Goal: Communication & Community: Answer question/provide support

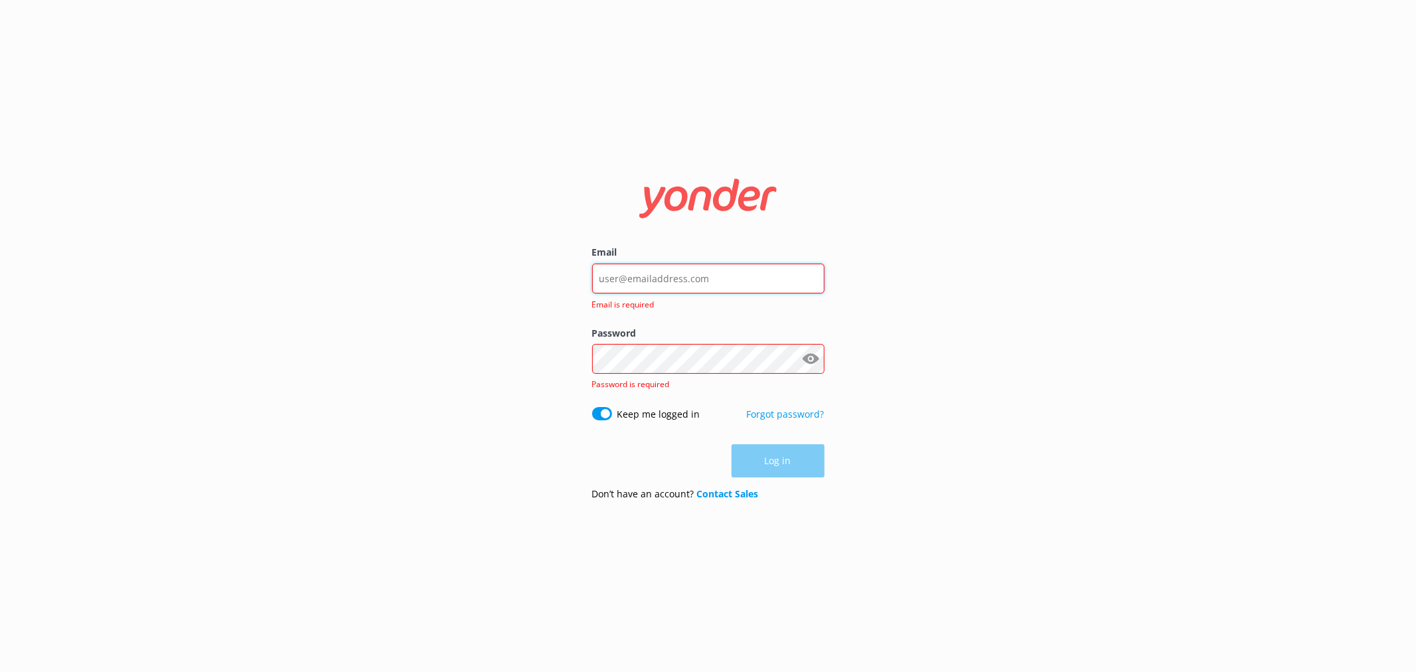
click at [755, 279] on input "Email" at bounding box center [708, 279] width 232 height 30
type input "[EMAIL_ADDRESS][DOMAIN_NAME]"
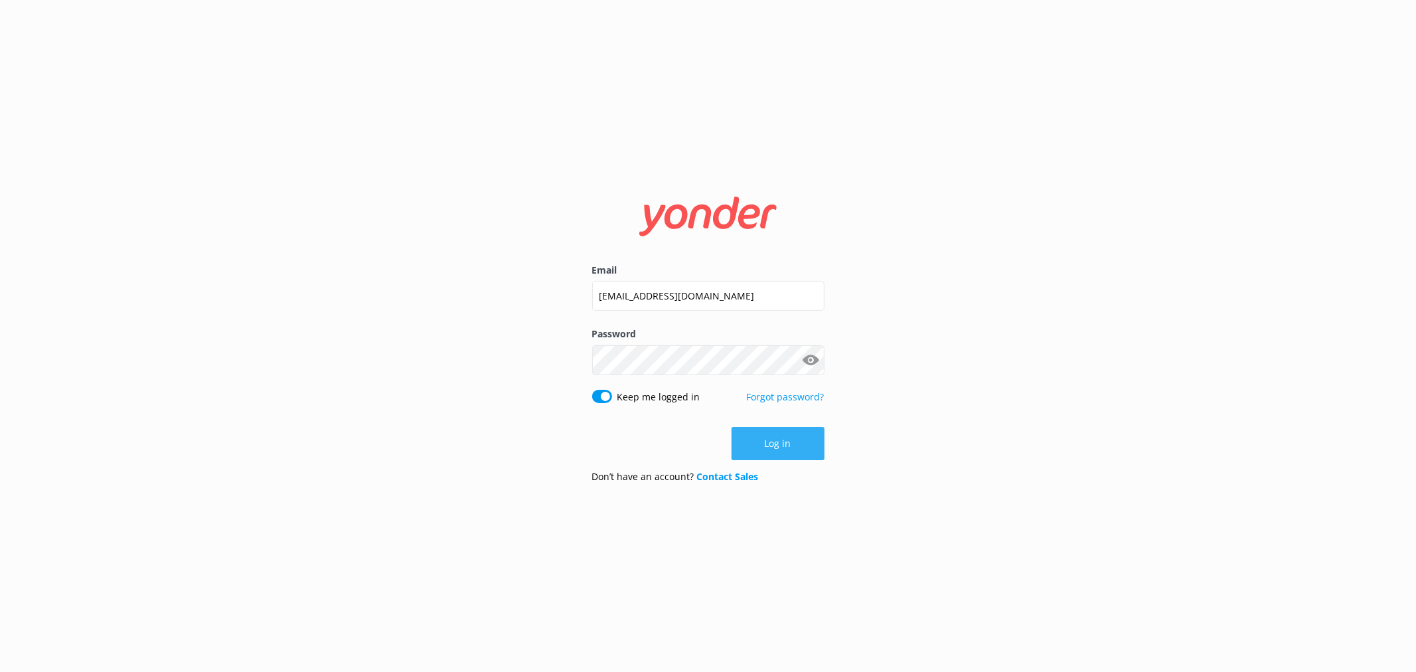
click at [782, 439] on button "Log in" at bounding box center [777, 443] width 93 height 33
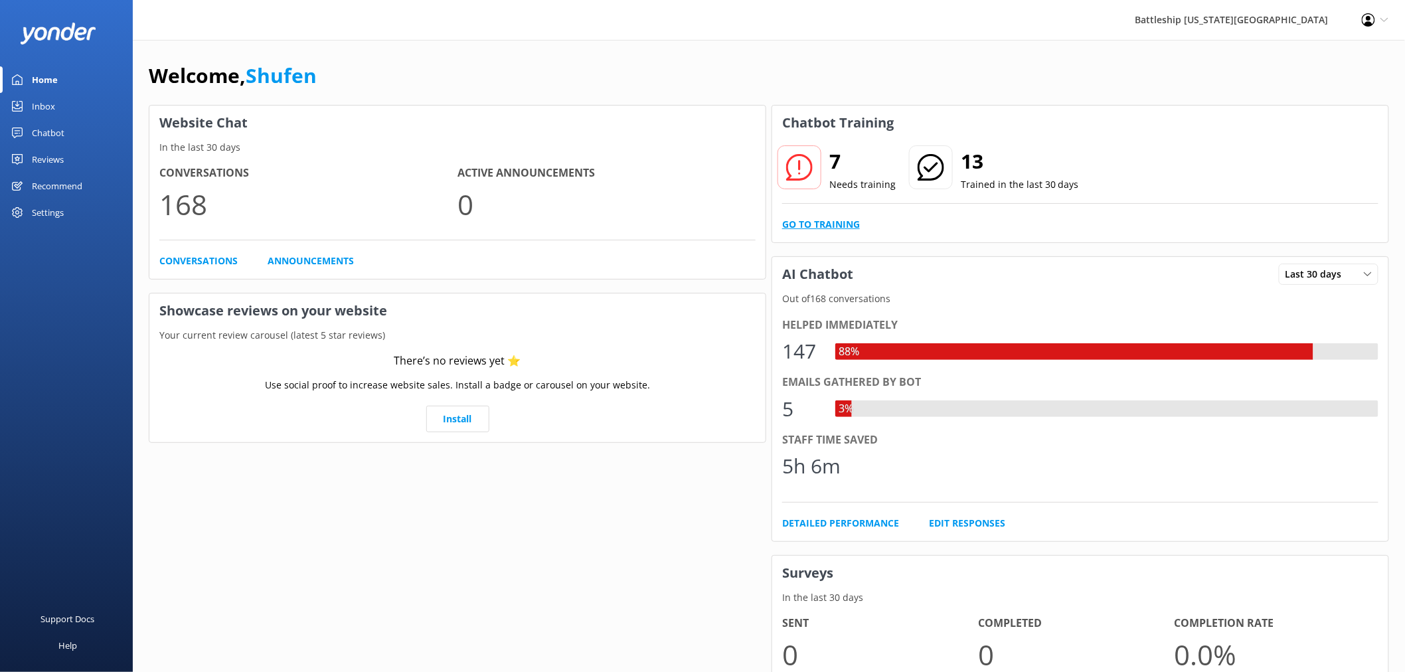
click at [840, 226] on link "Go to Training" at bounding box center [821, 224] width 78 height 15
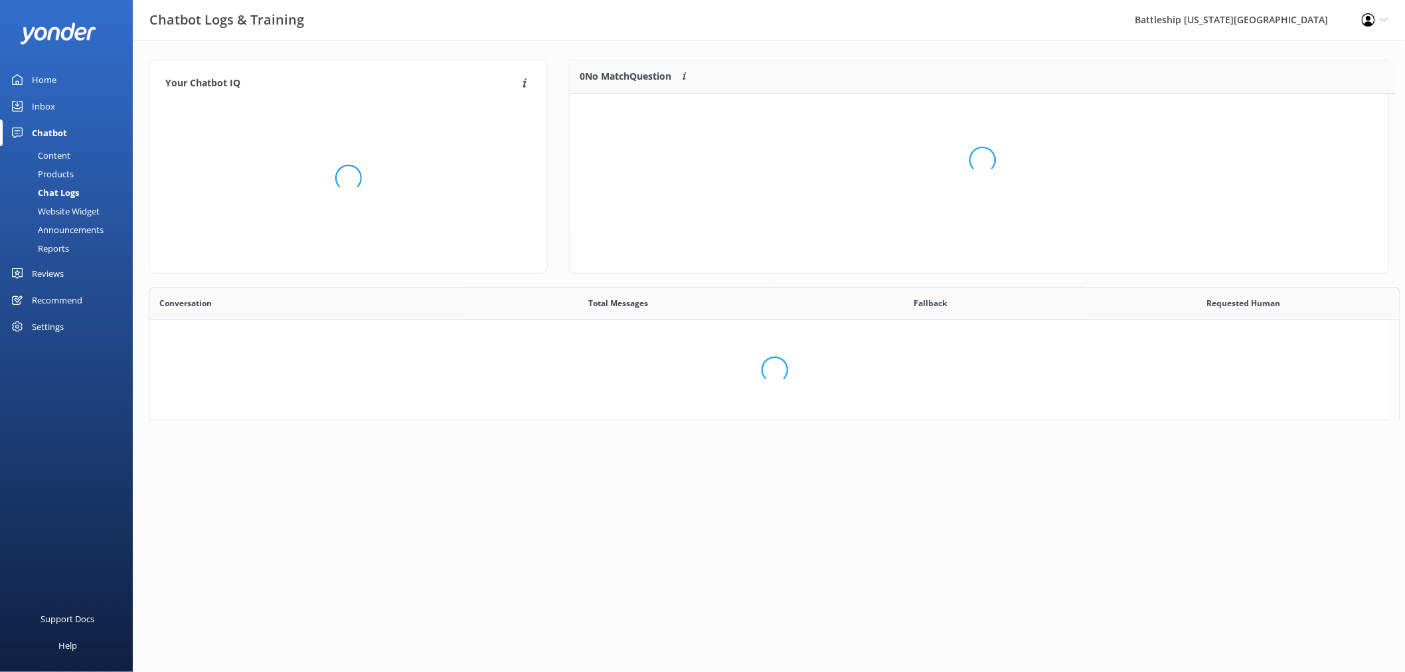
scroll to position [155, 806]
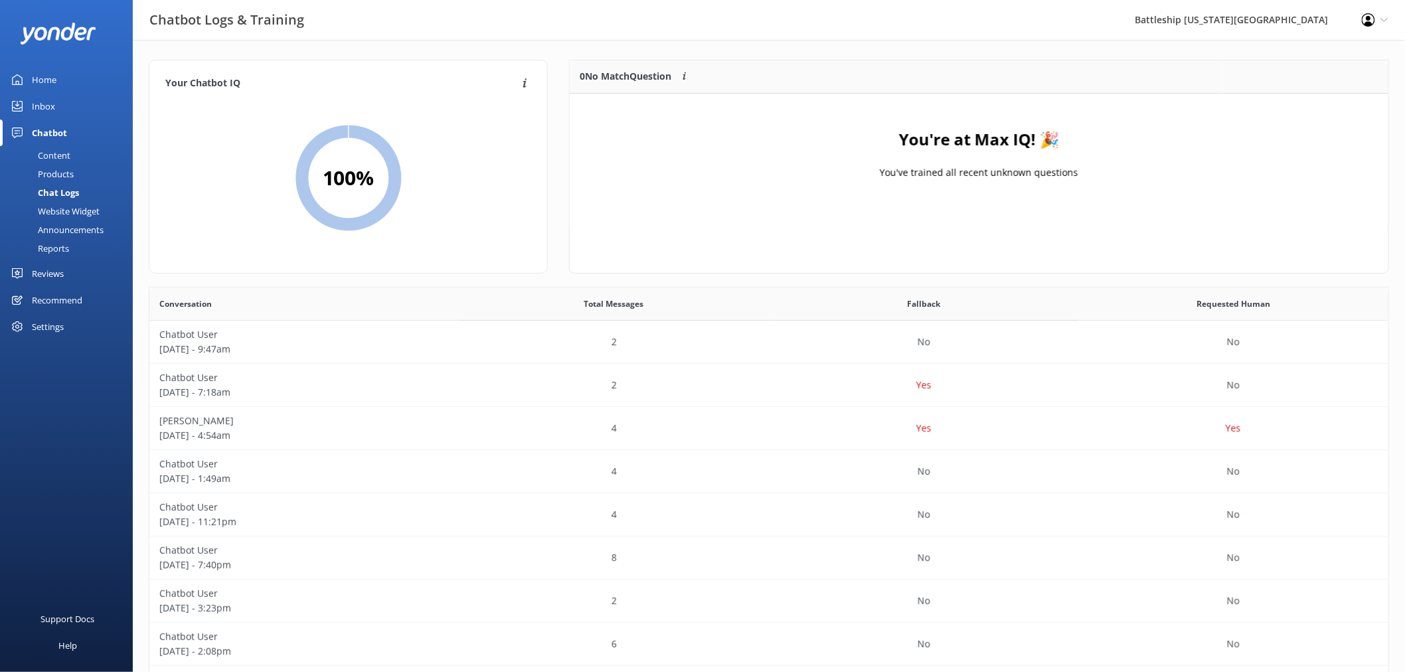
click at [42, 106] on div "Inbox" at bounding box center [43, 106] width 23 height 27
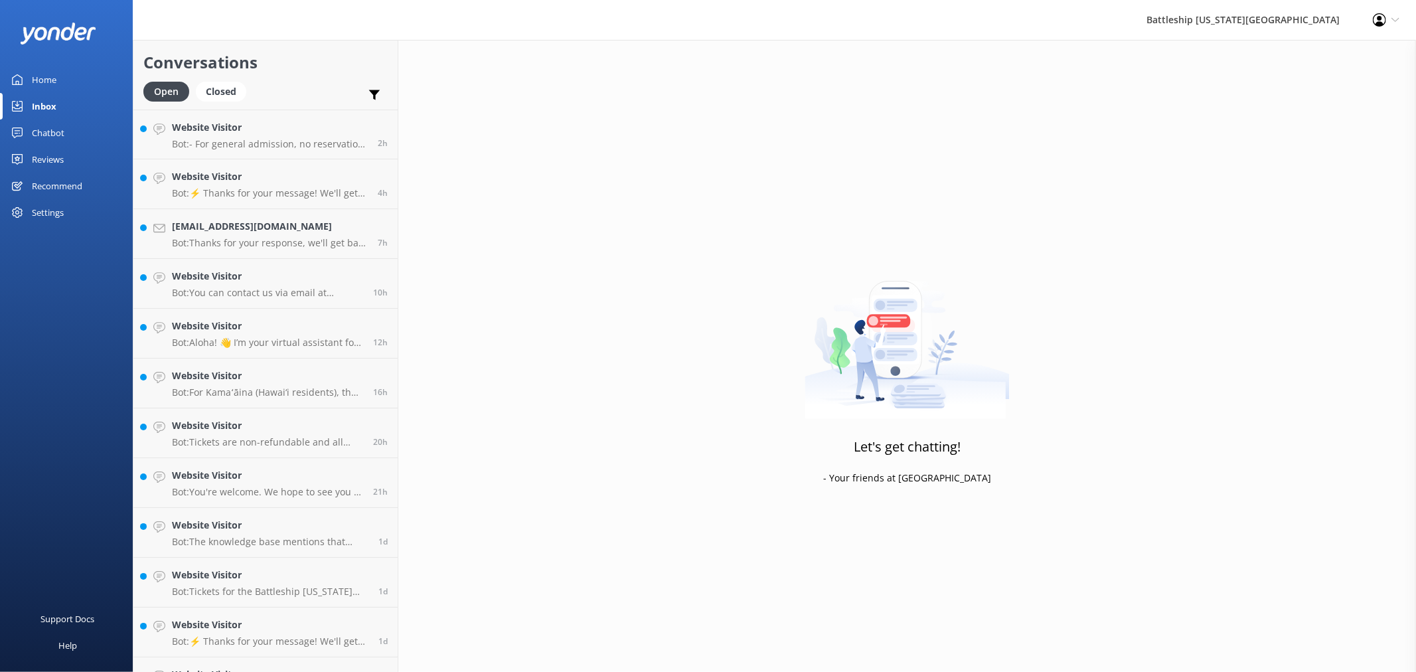
click at [42, 81] on div "Home" at bounding box center [44, 79] width 25 height 27
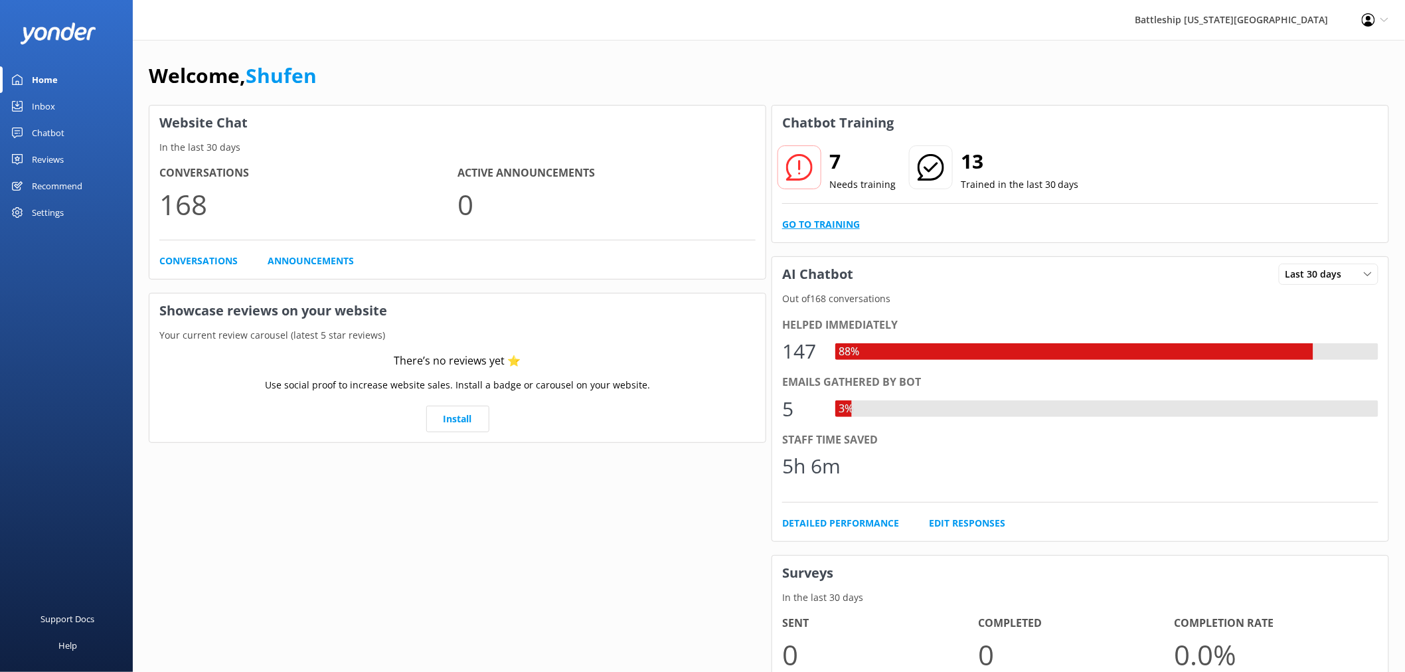
click at [820, 228] on link "Go to Training" at bounding box center [821, 224] width 78 height 15
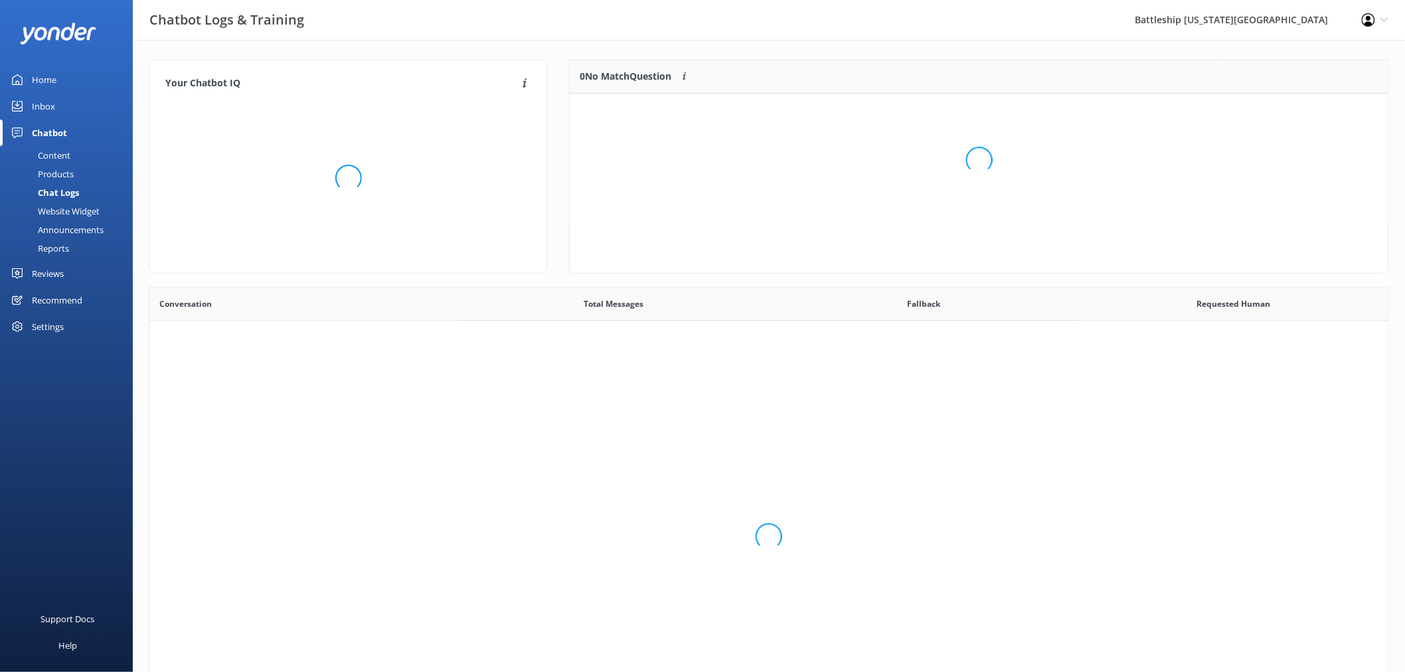
scroll to position [454, 1228]
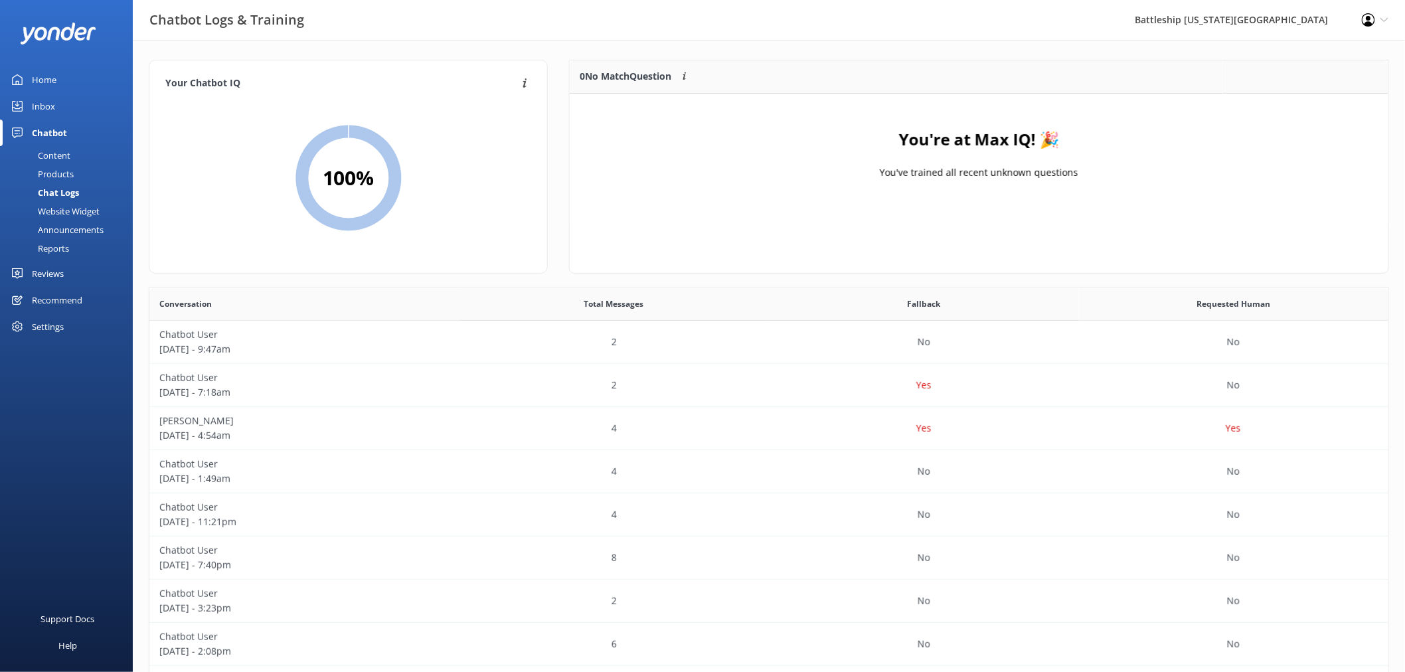
click at [41, 80] on div "Home" at bounding box center [44, 79] width 25 height 27
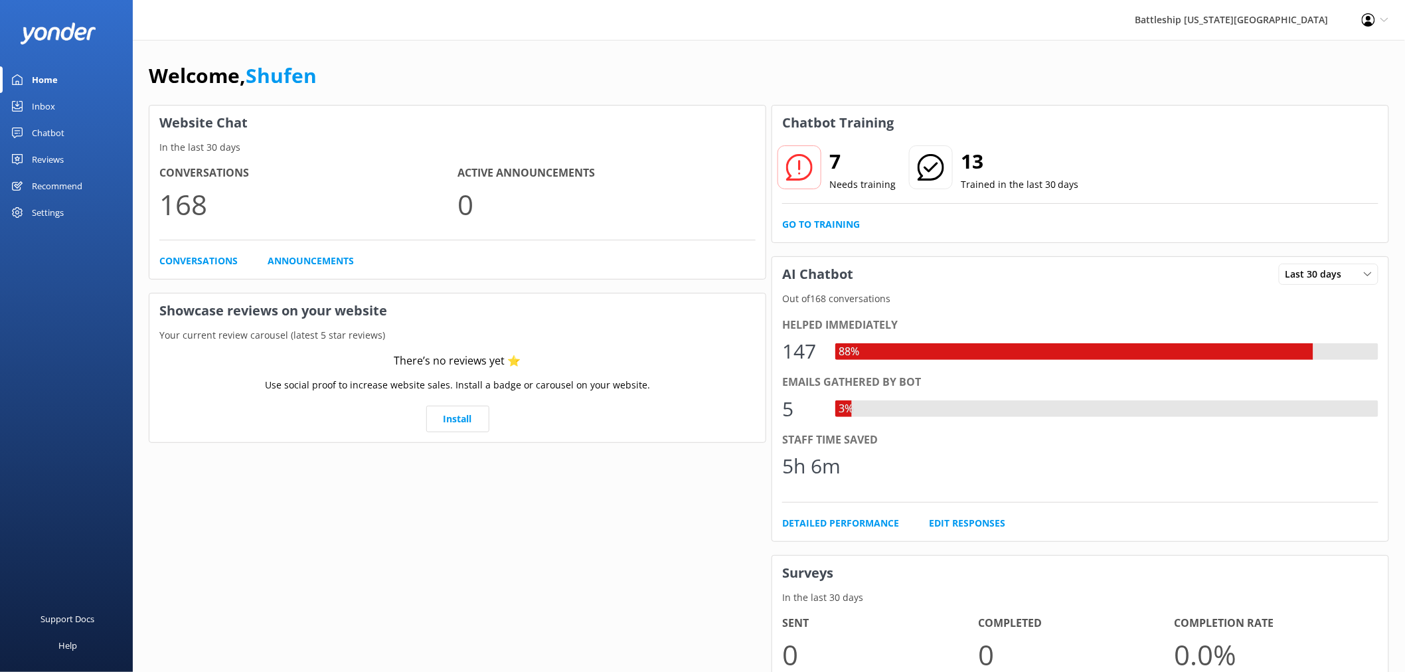
click at [812, 165] on icon at bounding box center [799, 167] width 27 height 27
drag, startPoint x: 803, startPoint y: 167, endPoint x: 818, endPoint y: 204, distance: 40.8
click at [805, 169] on icon at bounding box center [799, 167] width 27 height 27
click at [826, 222] on link "Go to Training" at bounding box center [821, 224] width 78 height 15
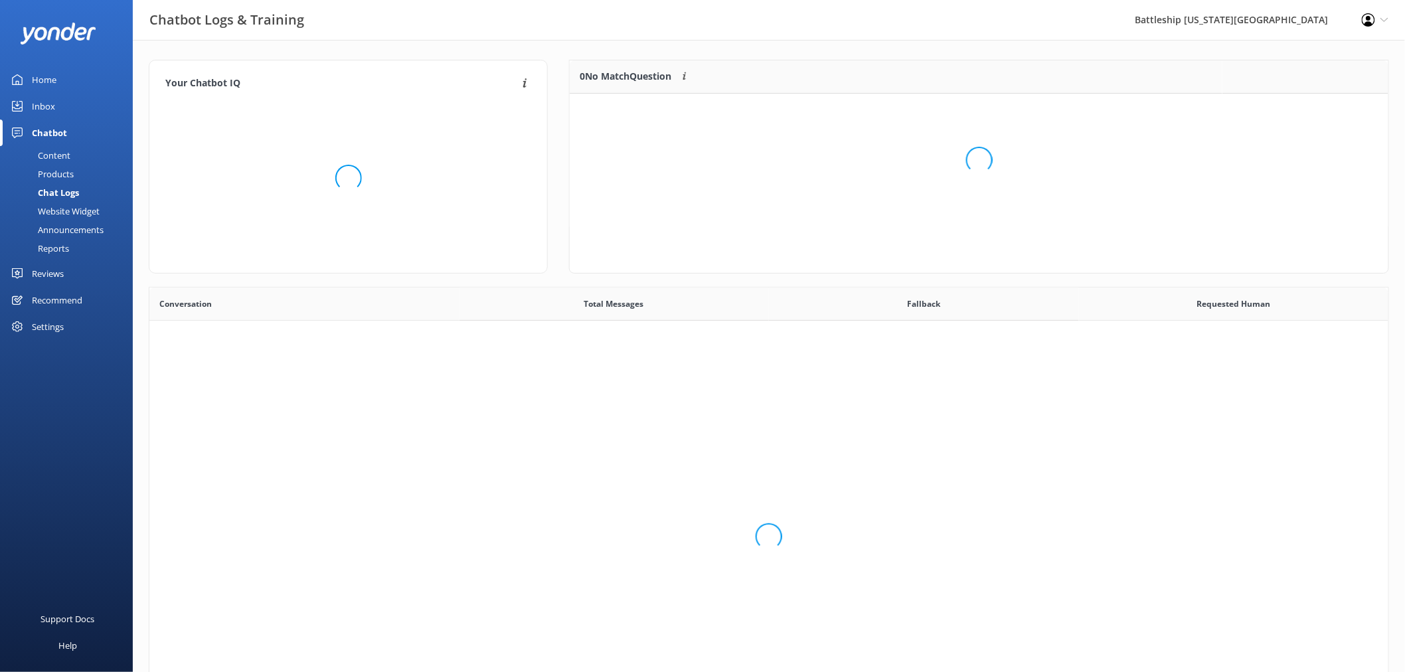
scroll to position [454, 1228]
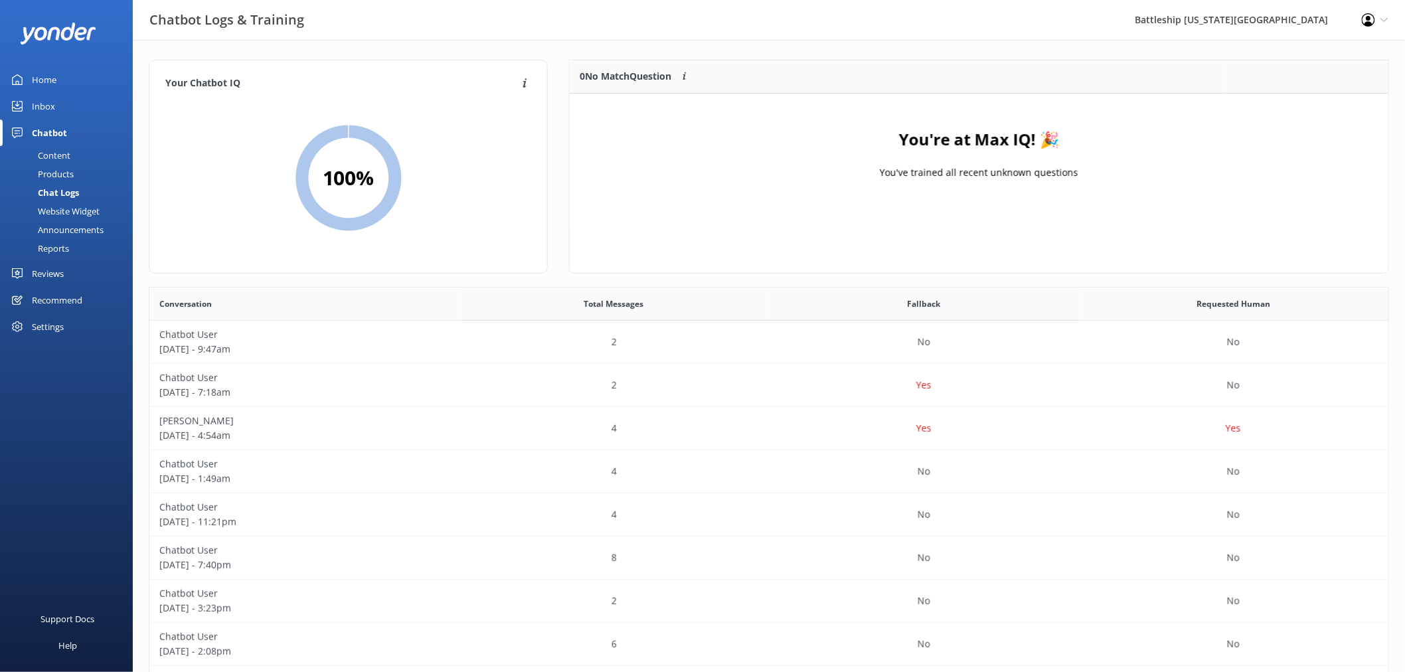
click at [40, 78] on div "Home" at bounding box center [44, 79] width 25 height 27
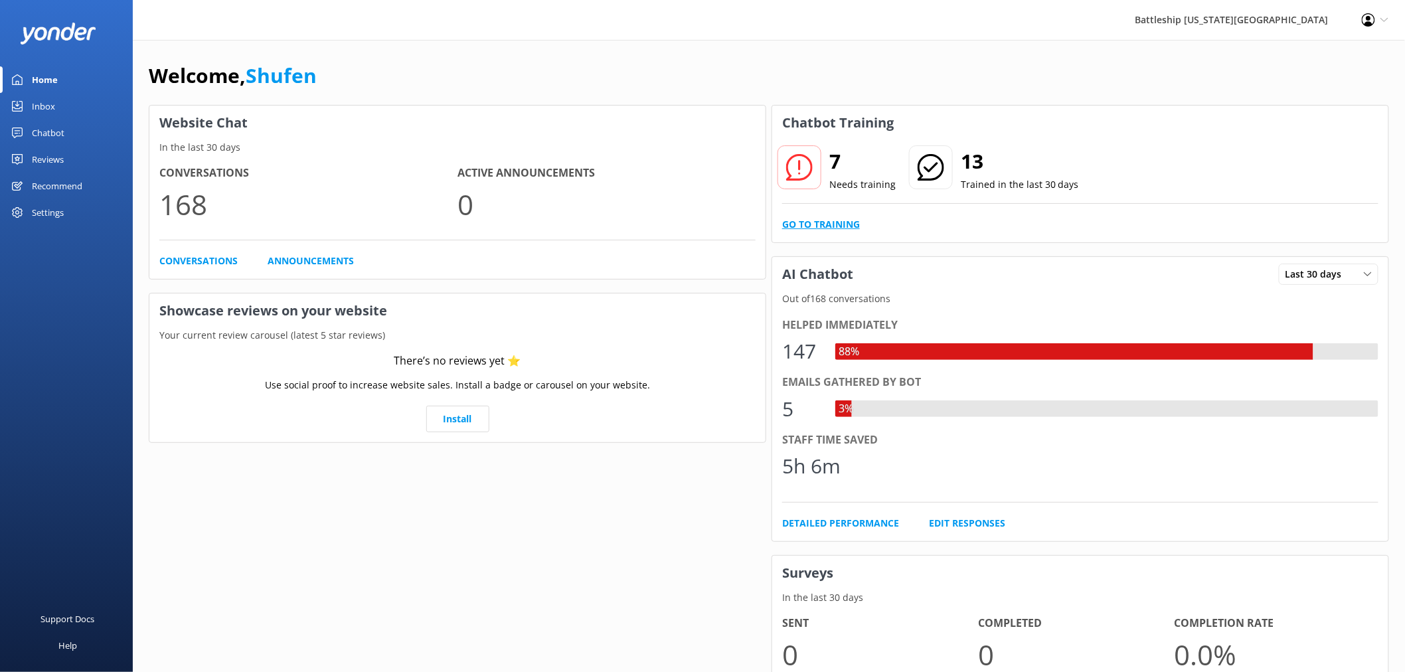
click at [823, 223] on link "Go to Training" at bounding box center [821, 224] width 78 height 15
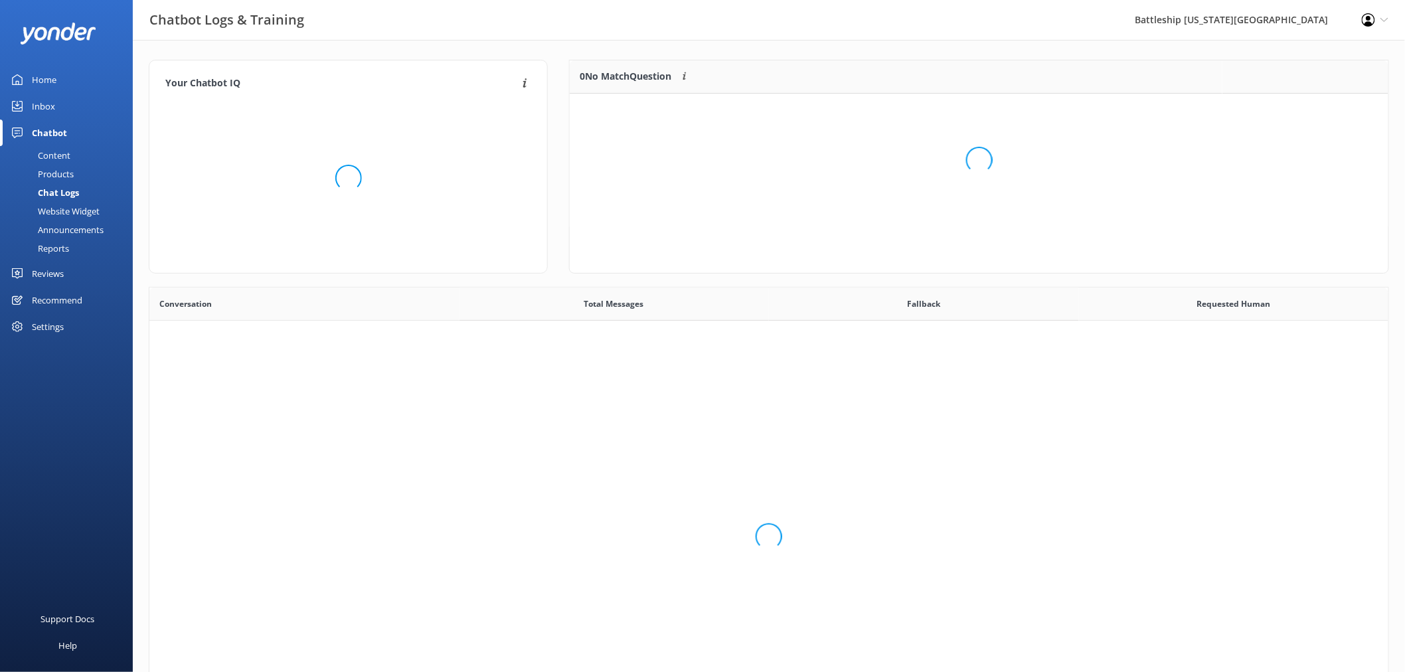
scroll to position [454, 1228]
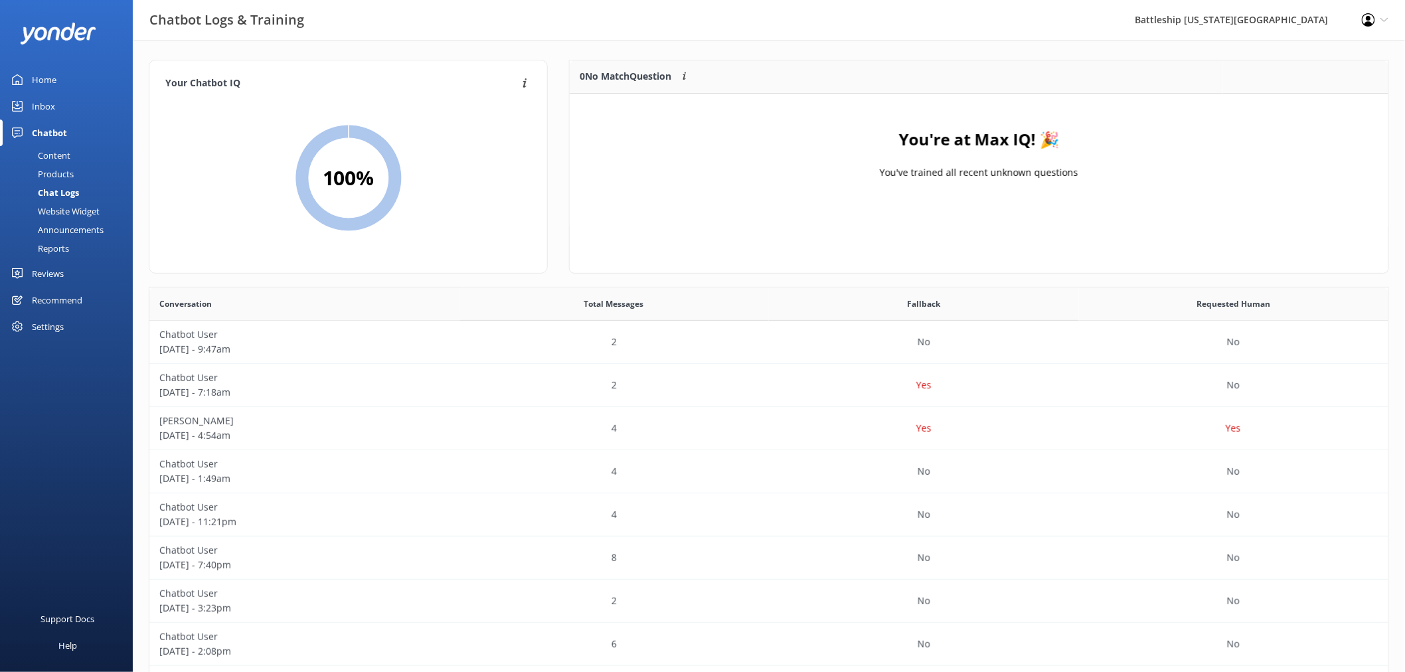
click at [51, 78] on div "Home" at bounding box center [44, 79] width 25 height 27
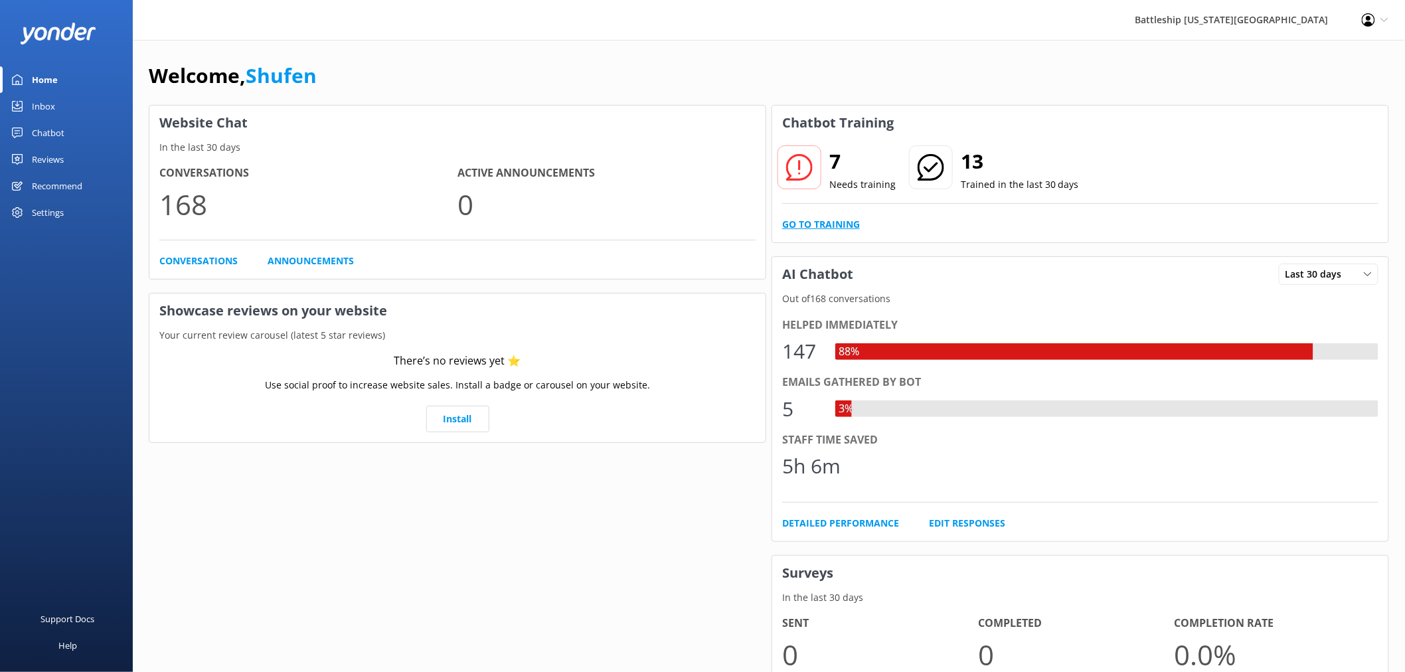
click at [821, 222] on link "Go to Training" at bounding box center [821, 224] width 78 height 15
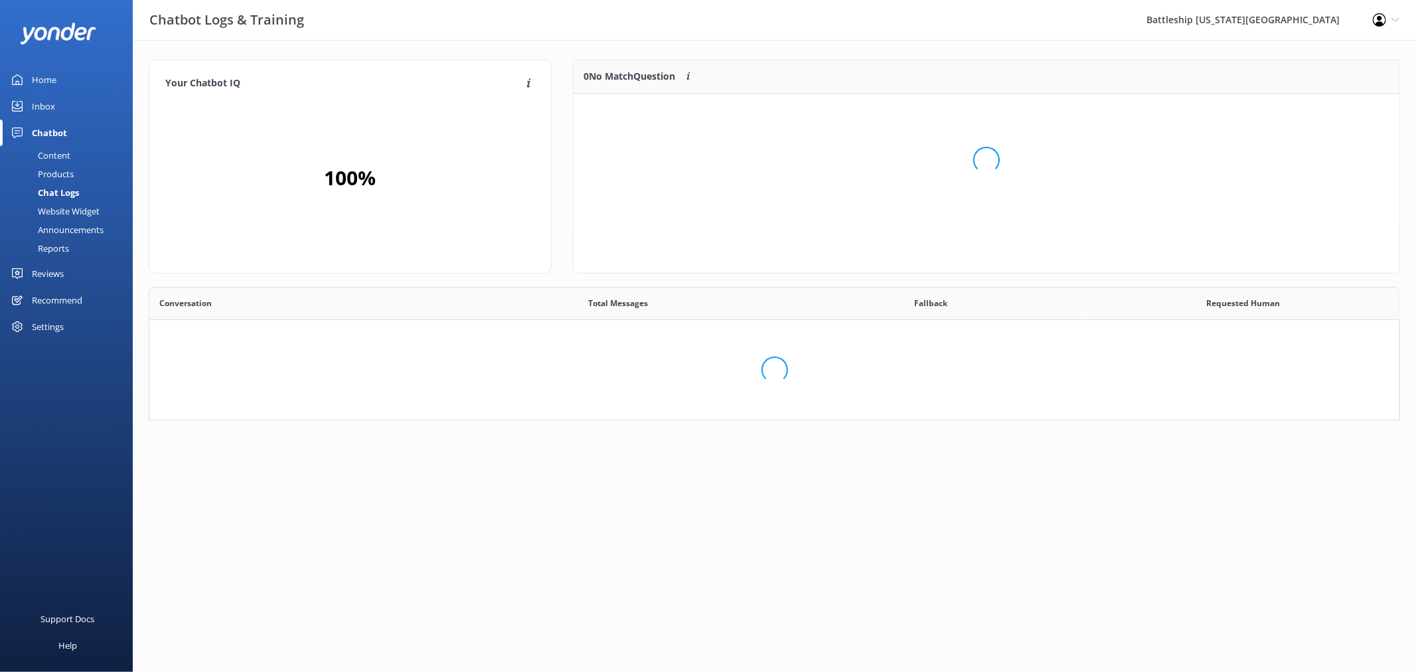
scroll to position [155, 806]
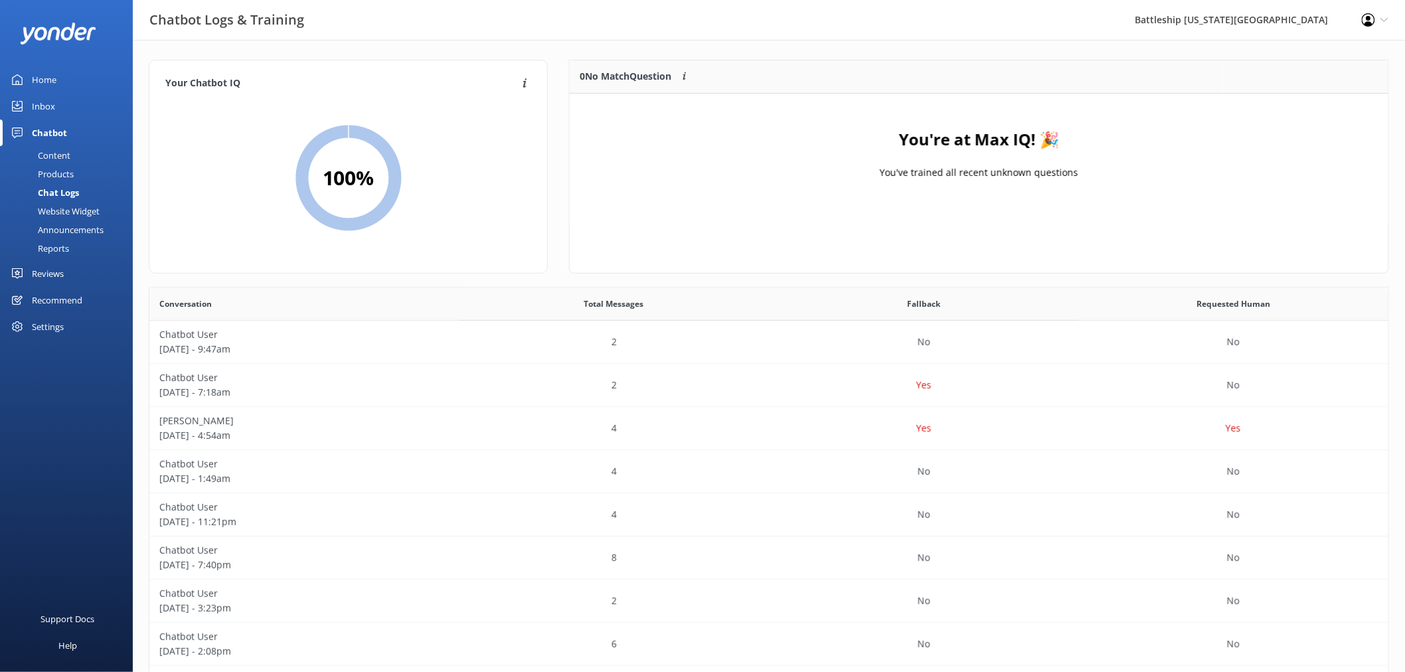
drag, startPoint x: 958, startPoint y: 155, endPoint x: 625, endPoint y: 110, distance: 336.2
click at [931, 150] on div "You're at Max IQ! 🎉 You've trained all recent unknown questions" at bounding box center [979, 160] width 818 height 133
click at [38, 102] on div "Inbox" at bounding box center [43, 106] width 23 height 27
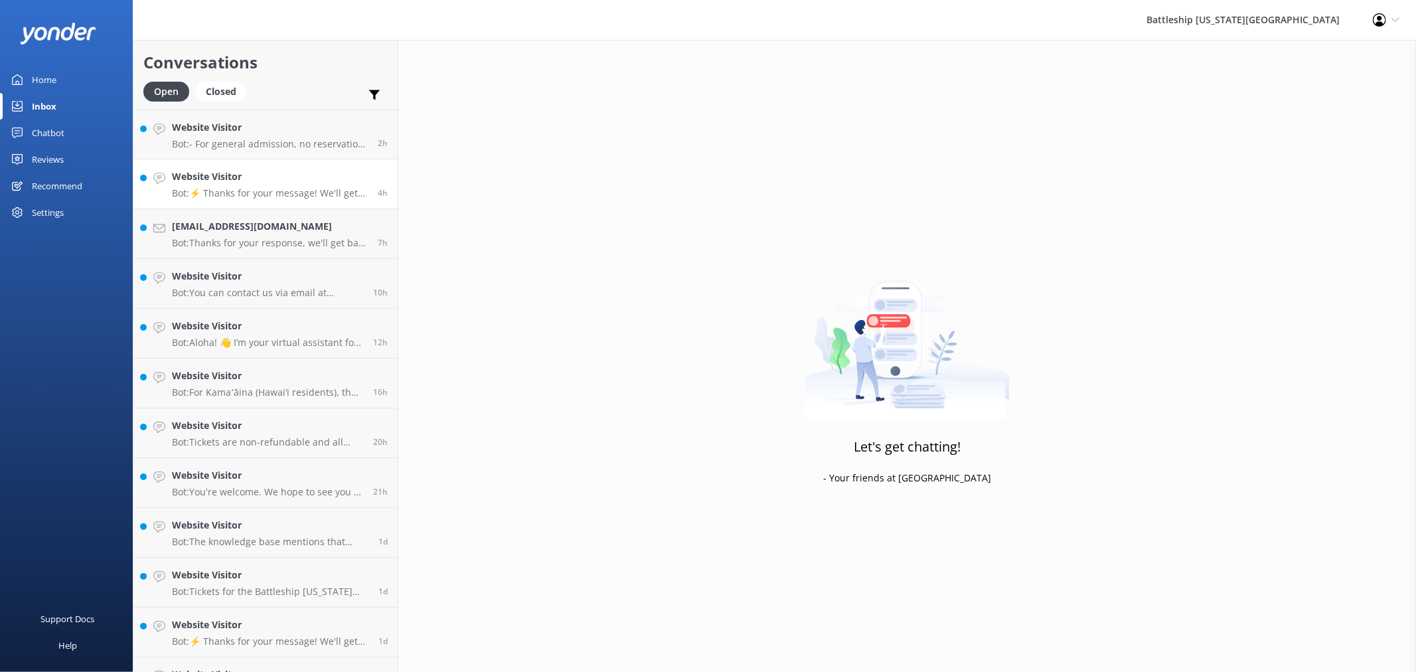
click at [244, 189] on p "Bot: ⚡ Thanks for your message! We'll get back to you as soon as we can. In the…" at bounding box center [270, 193] width 196 height 12
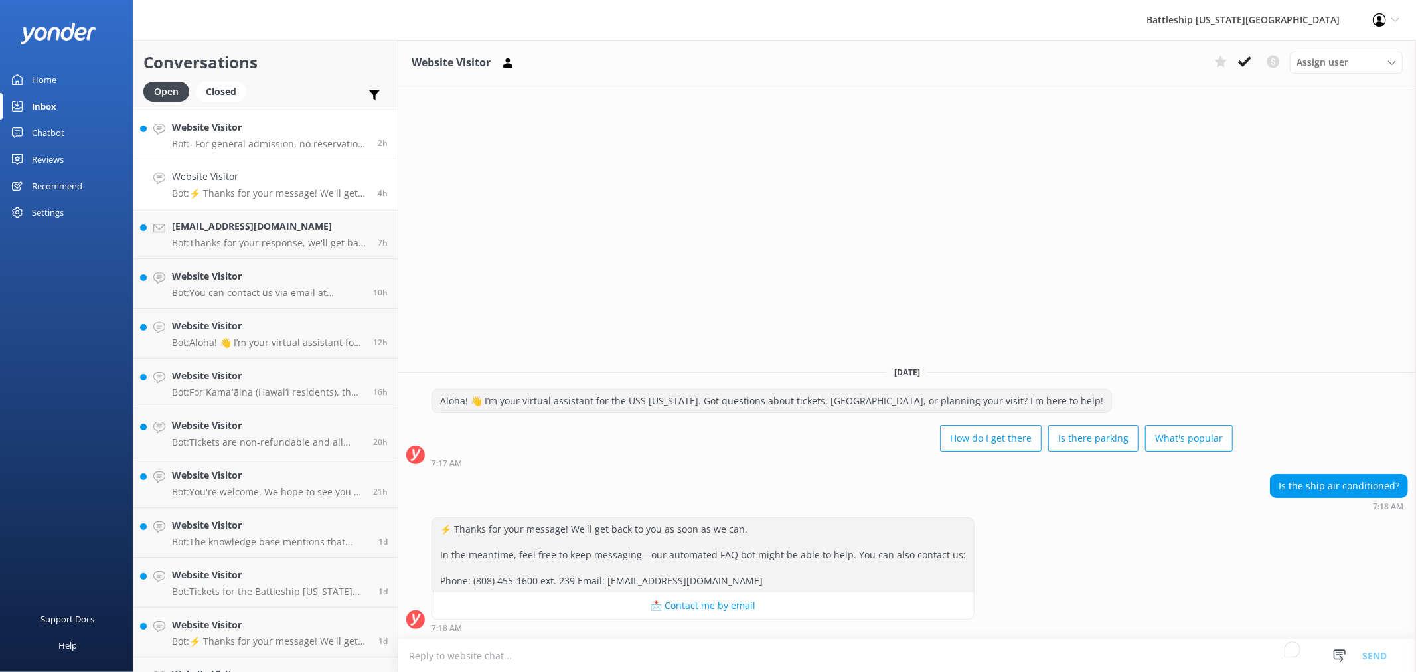
click at [247, 141] on p "Bot: - For general admission, no reservation is needed if you have a Go City Pa…" at bounding box center [270, 144] width 196 height 12
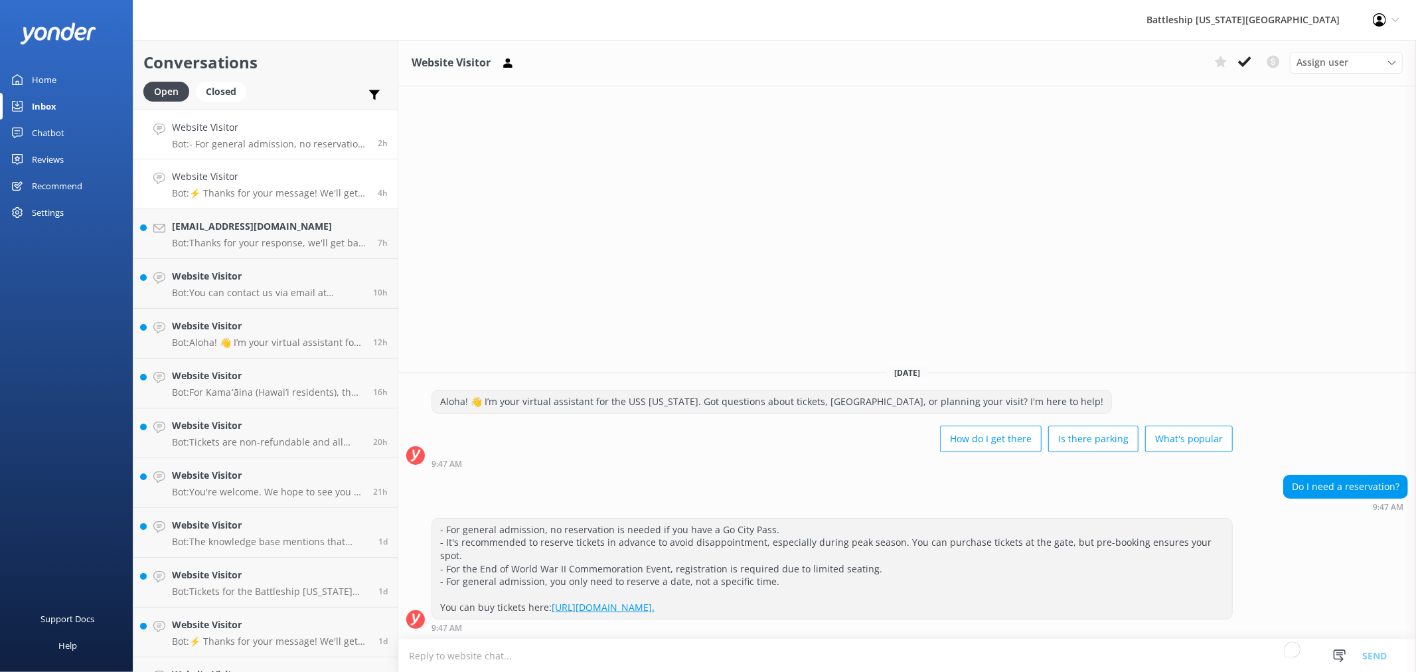
click at [228, 189] on p "Bot: ⚡ Thanks for your message! We'll get back to you as soon as we can. In the…" at bounding box center [270, 193] width 196 height 12
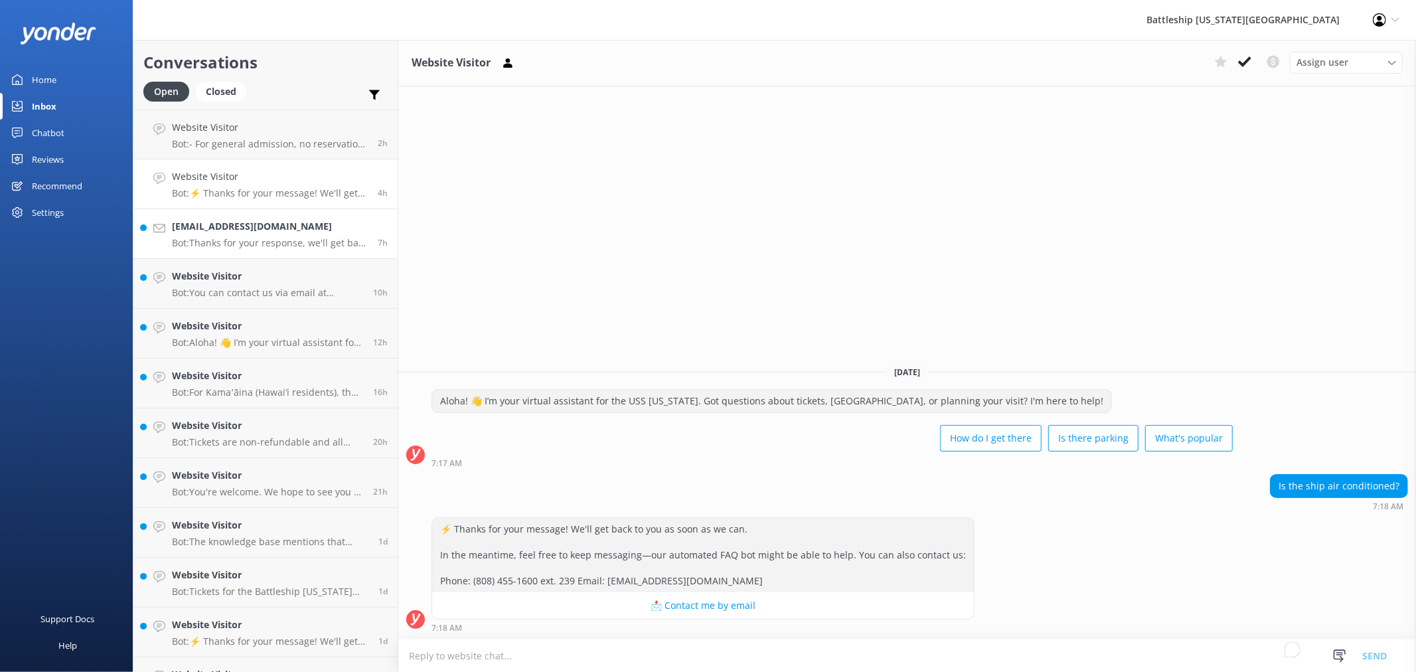
click at [252, 230] on h4 "[EMAIL_ADDRESS][DOMAIN_NAME]" at bounding box center [270, 226] width 196 height 15
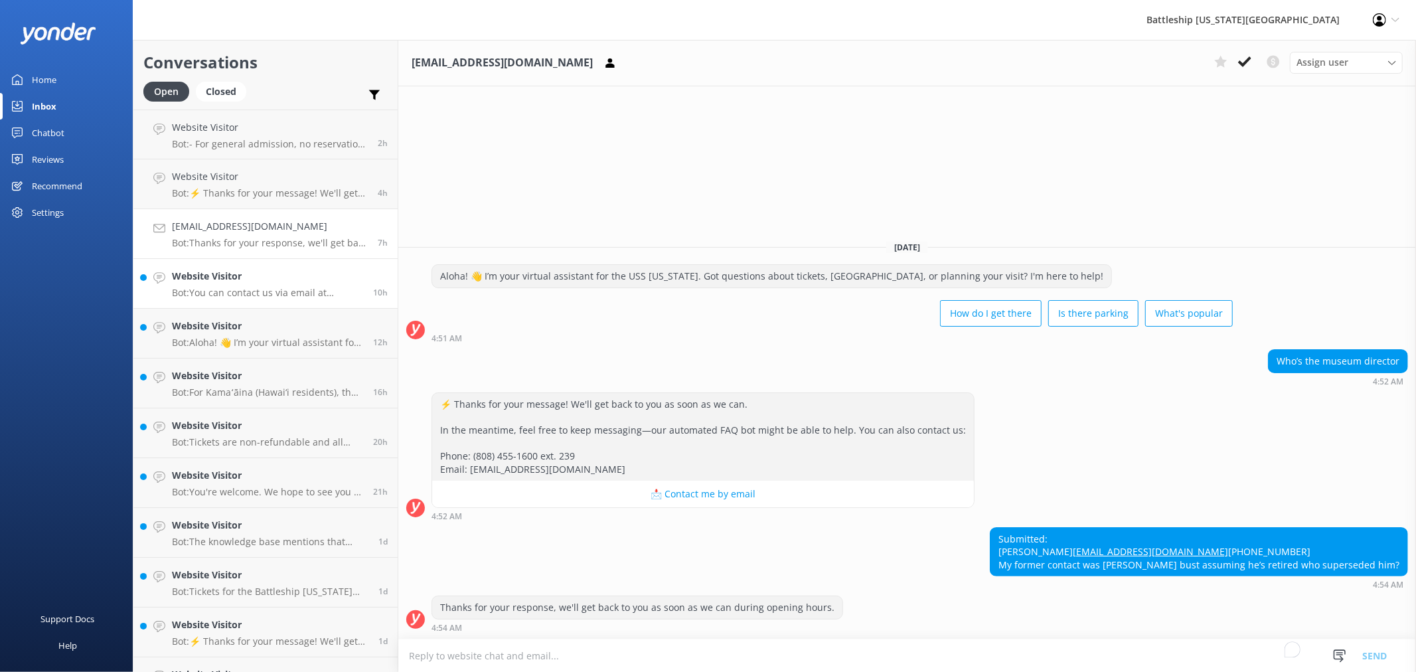
click at [264, 270] on h4 "Website Visitor" at bounding box center [267, 276] width 191 height 15
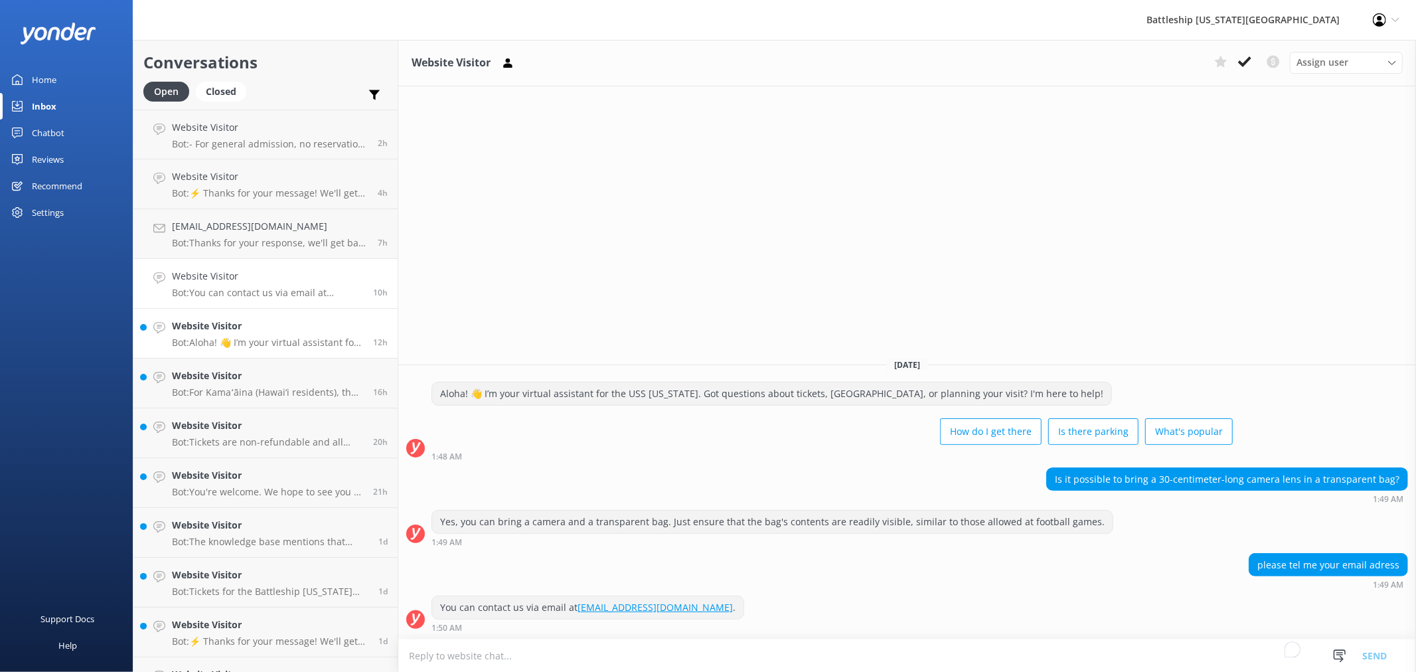
click at [268, 337] on p "Bot: Aloha! 👋 I’m your virtual assistant for the USS [US_STATE]. Got questions …" at bounding box center [267, 343] width 191 height 12
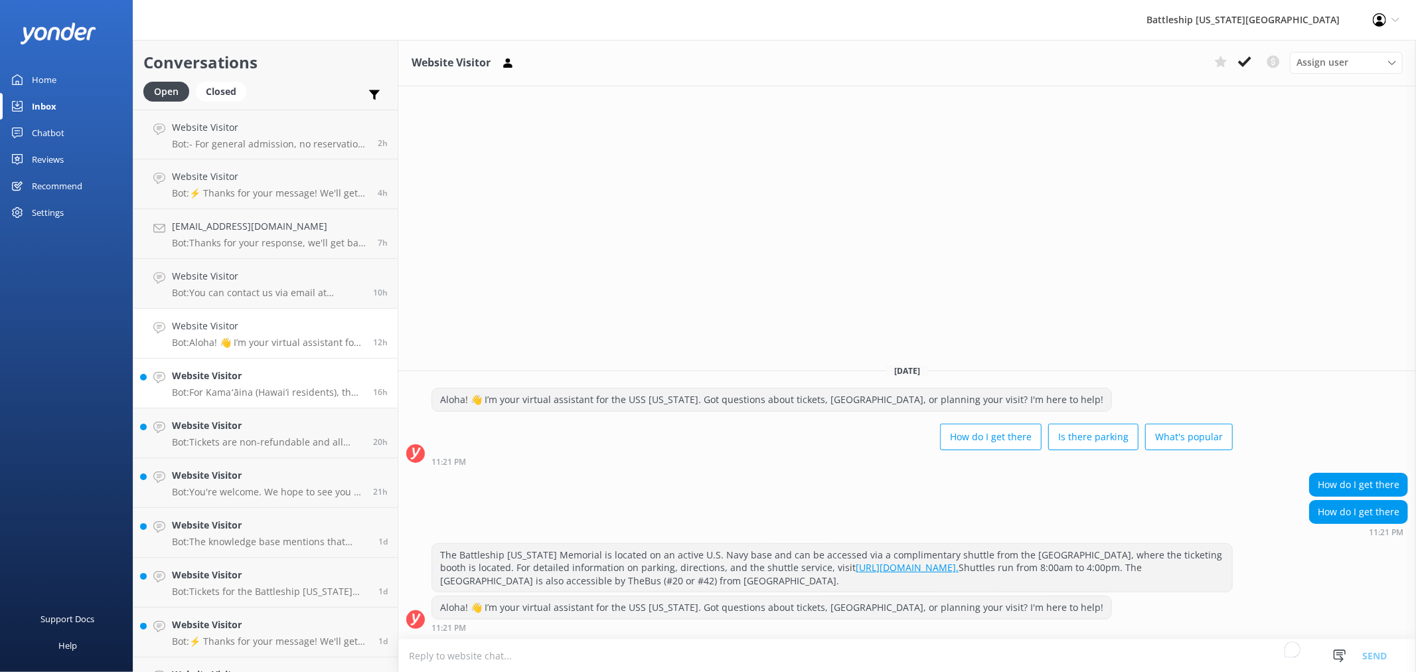
click at [264, 375] on h4 "Website Visitor" at bounding box center [267, 375] width 191 height 15
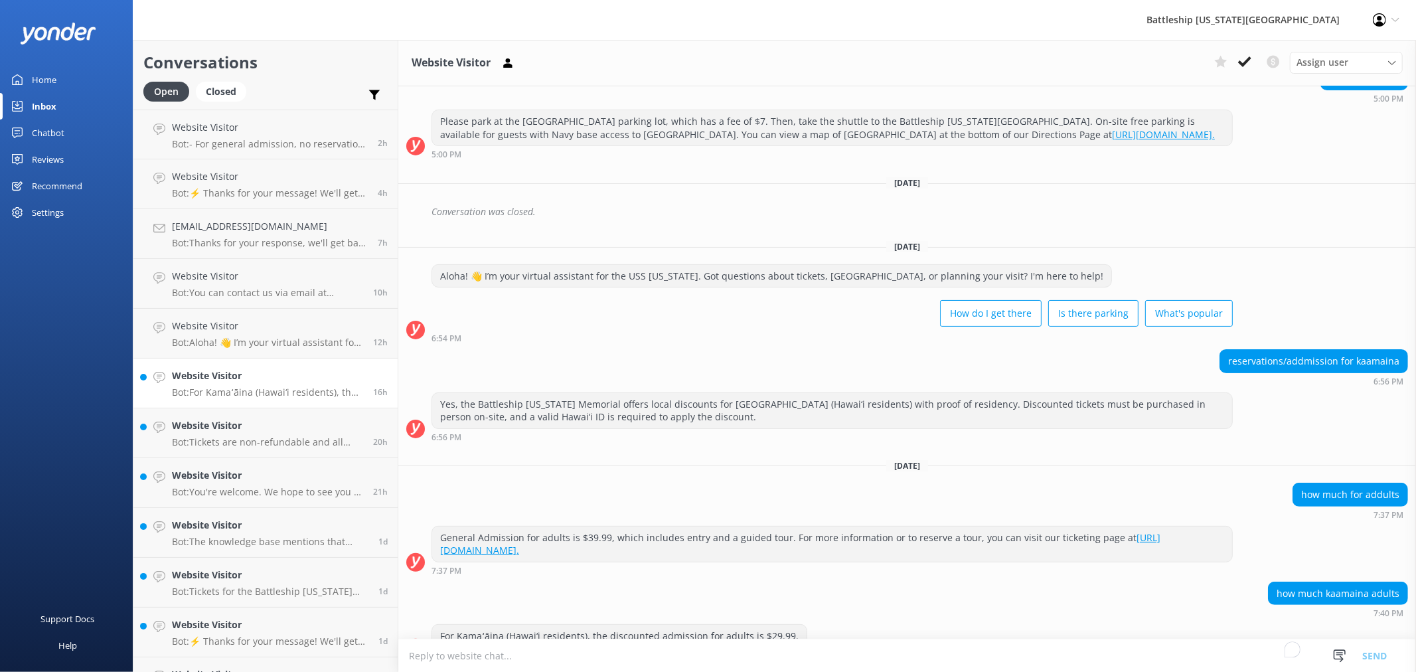
scroll to position [168, 0]
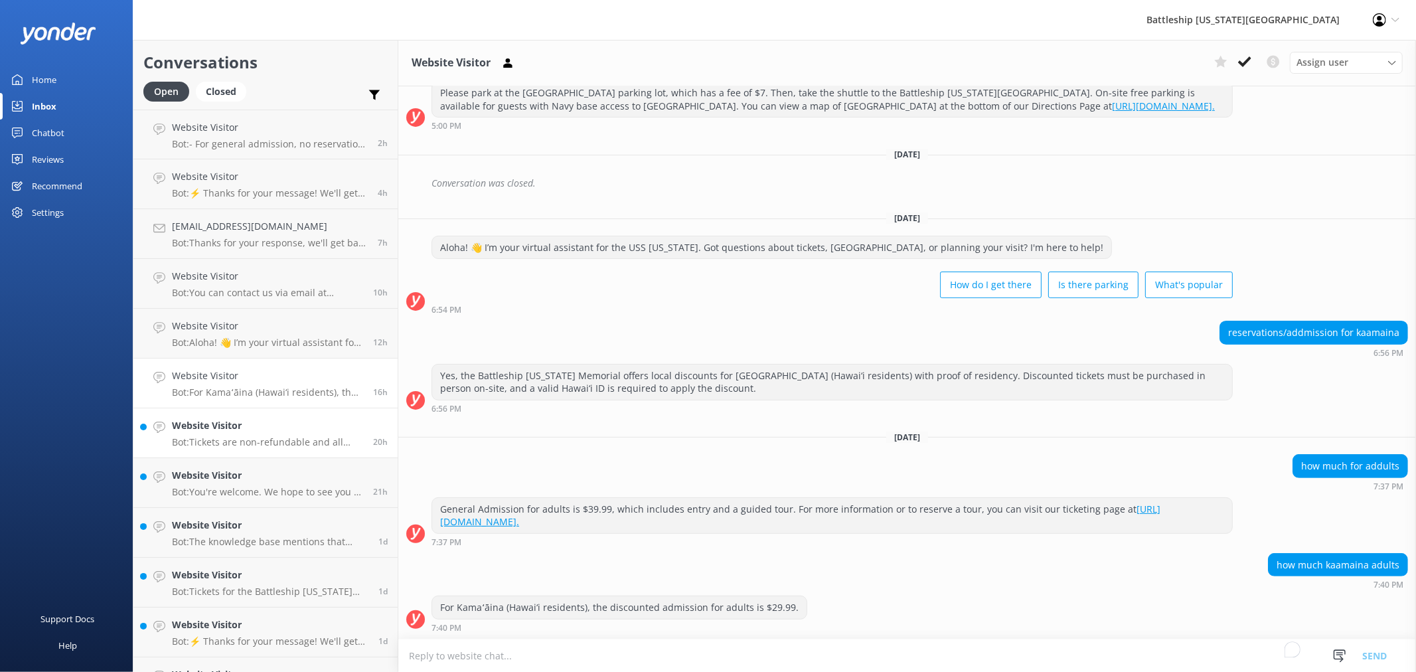
click at [256, 434] on div "Website Visitor Bot: Tickets are non-refundable and all sales are final. If you…" at bounding box center [267, 432] width 191 height 29
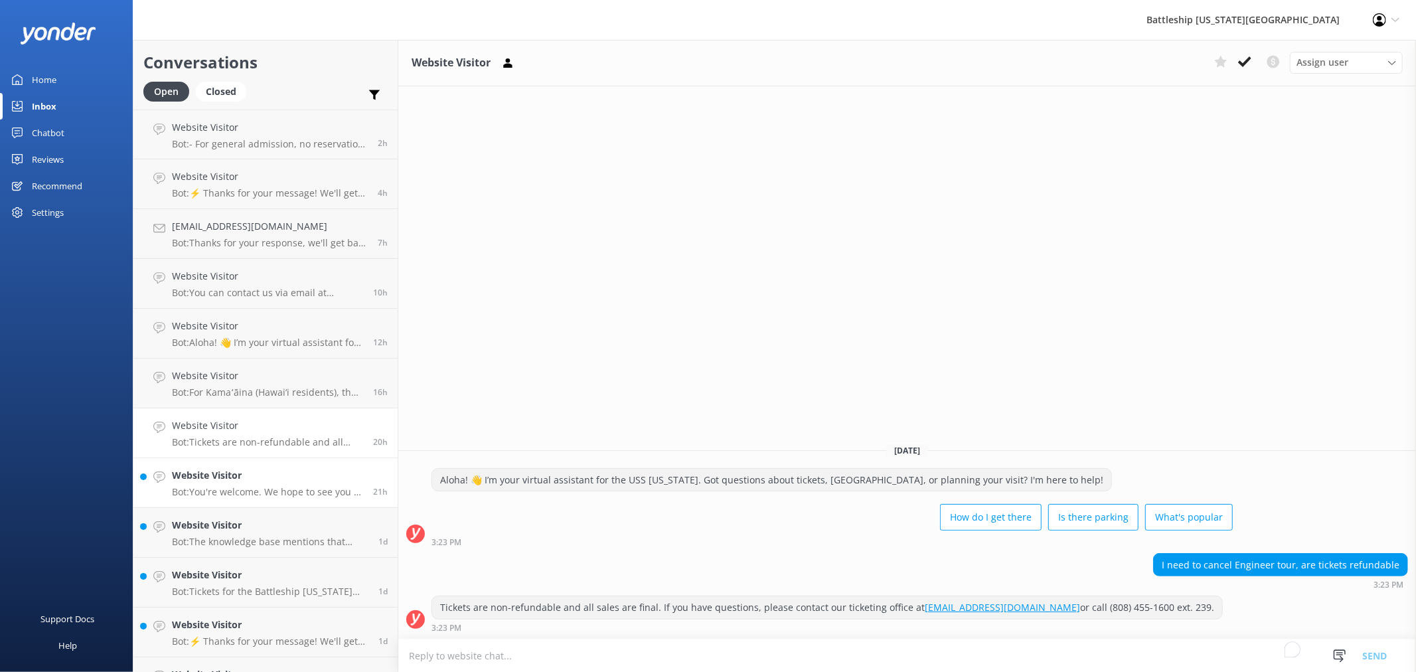
click at [281, 473] on h4 "Website Visitor" at bounding box center [267, 475] width 191 height 15
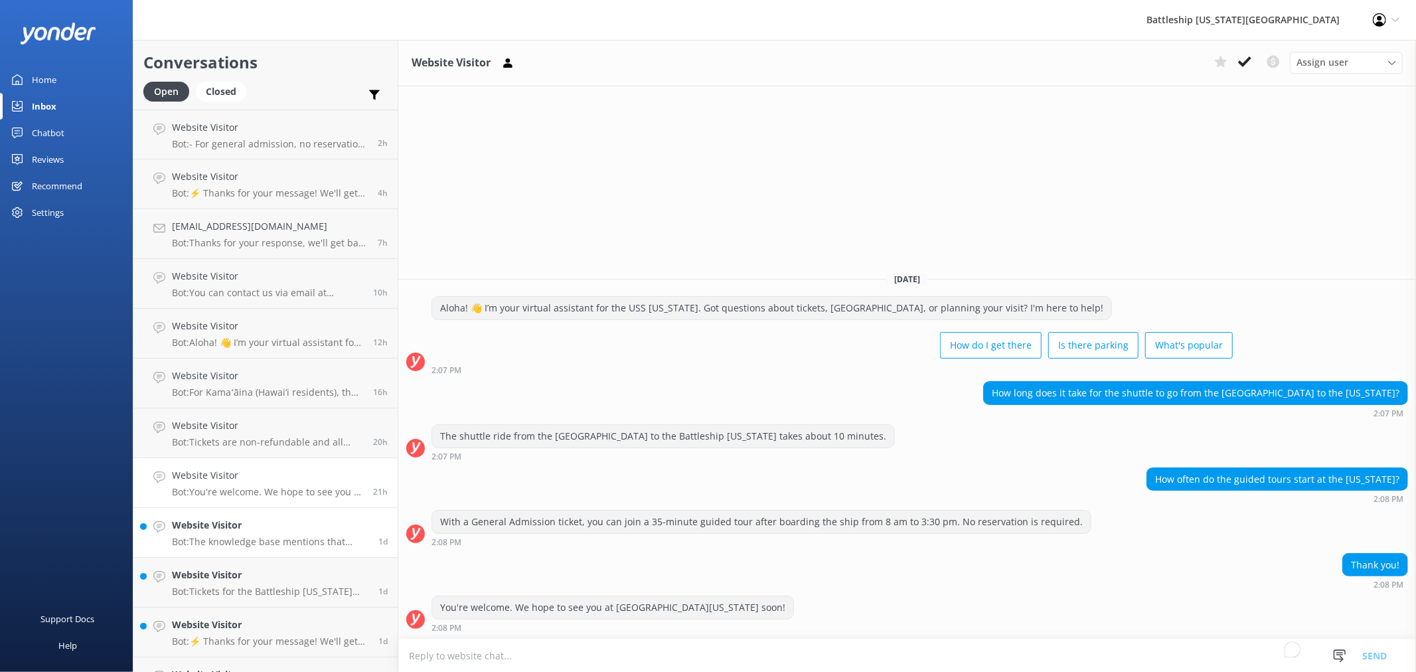
click at [283, 514] on link "Website Visitor Bot: The knowledge base mentions that active duty, retired mili…" at bounding box center [265, 533] width 264 height 50
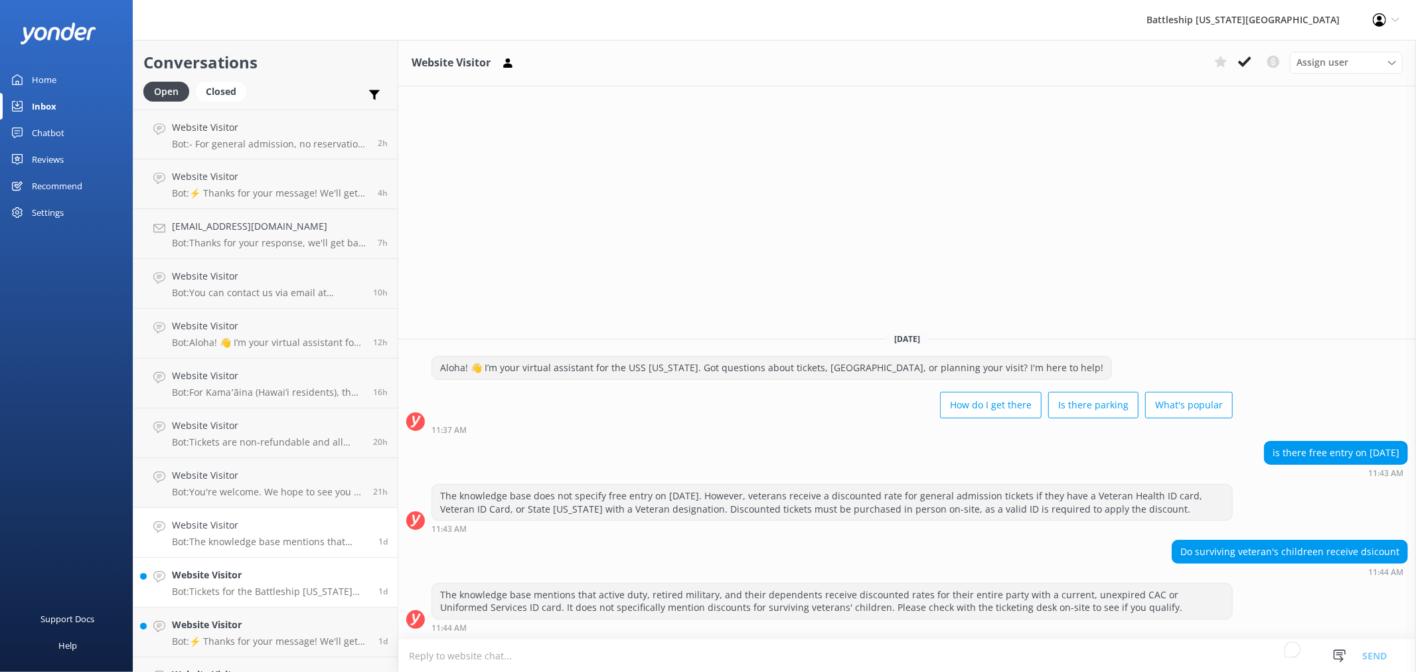
click at [244, 587] on p "Bot: Tickets for the Battleship [US_STATE] Memorial are non-refundable and all …" at bounding box center [270, 591] width 196 height 12
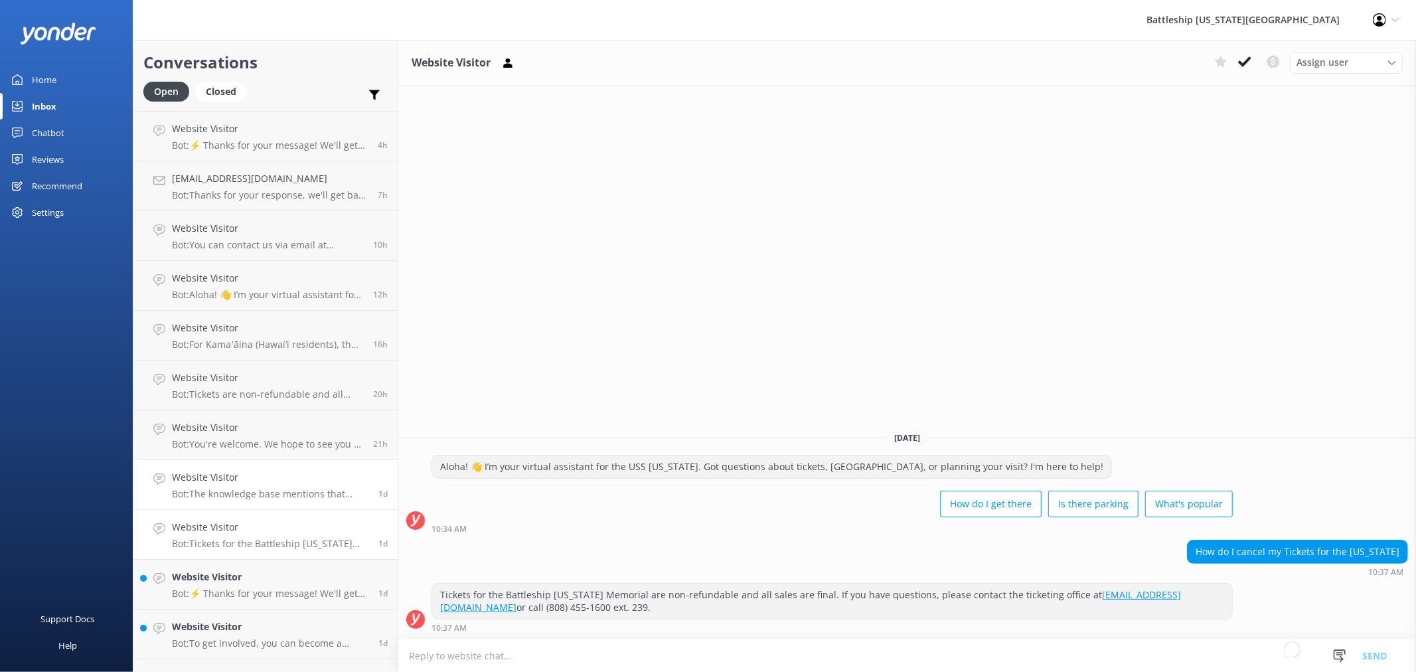
scroll to position [74, 0]
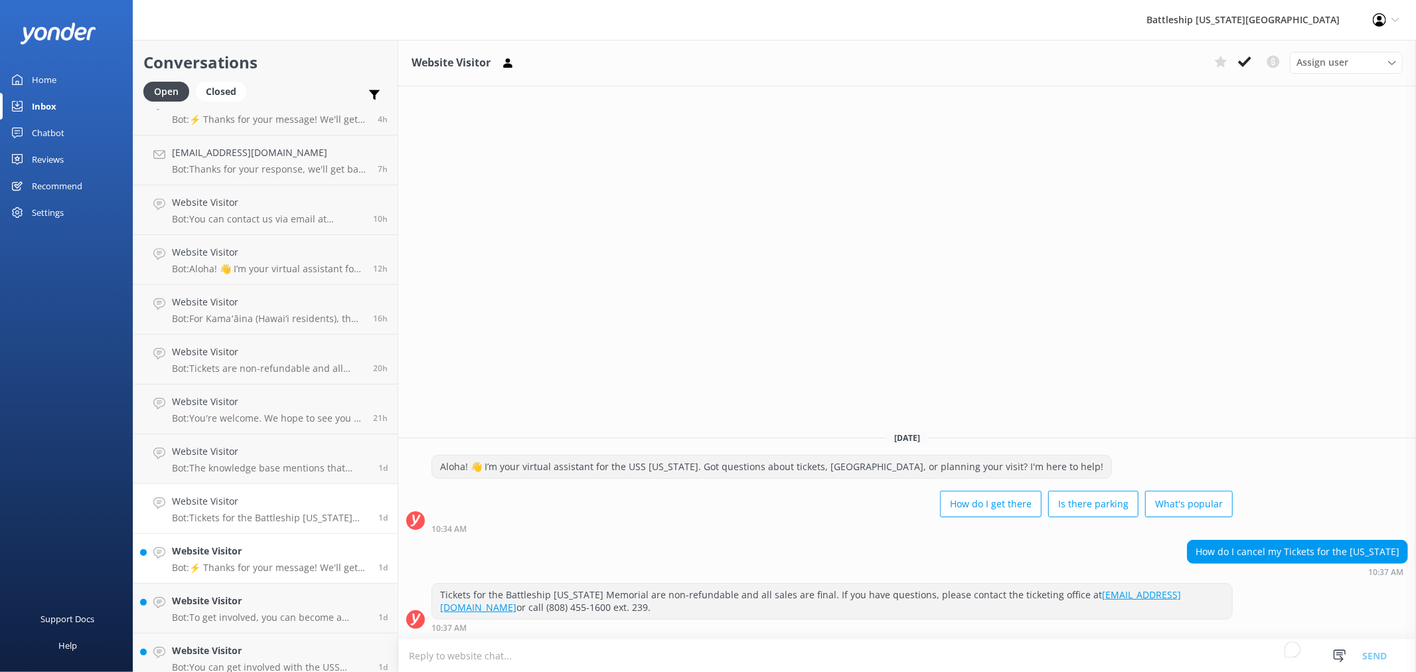
click at [256, 567] on p "Bot: ⚡ Thanks for your message! We'll get back to you as soon as we can. In the…" at bounding box center [270, 568] width 196 height 12
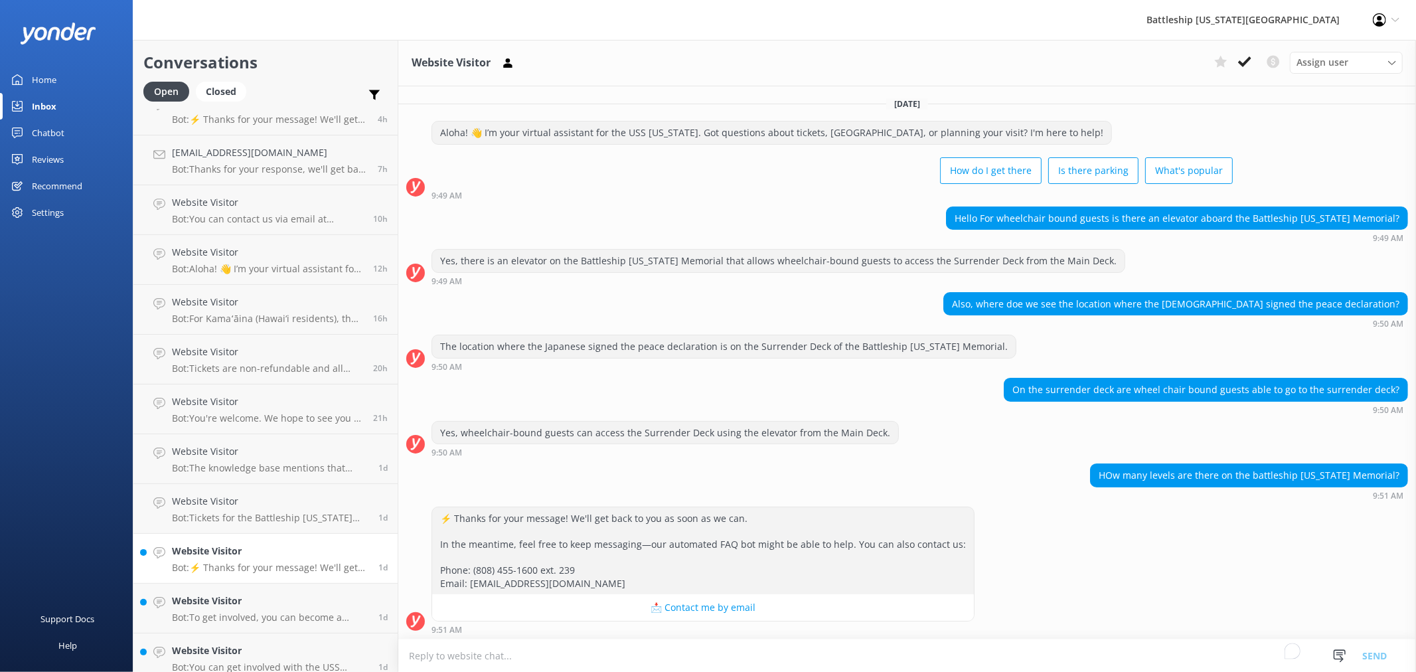
scroll to position [3, 0]
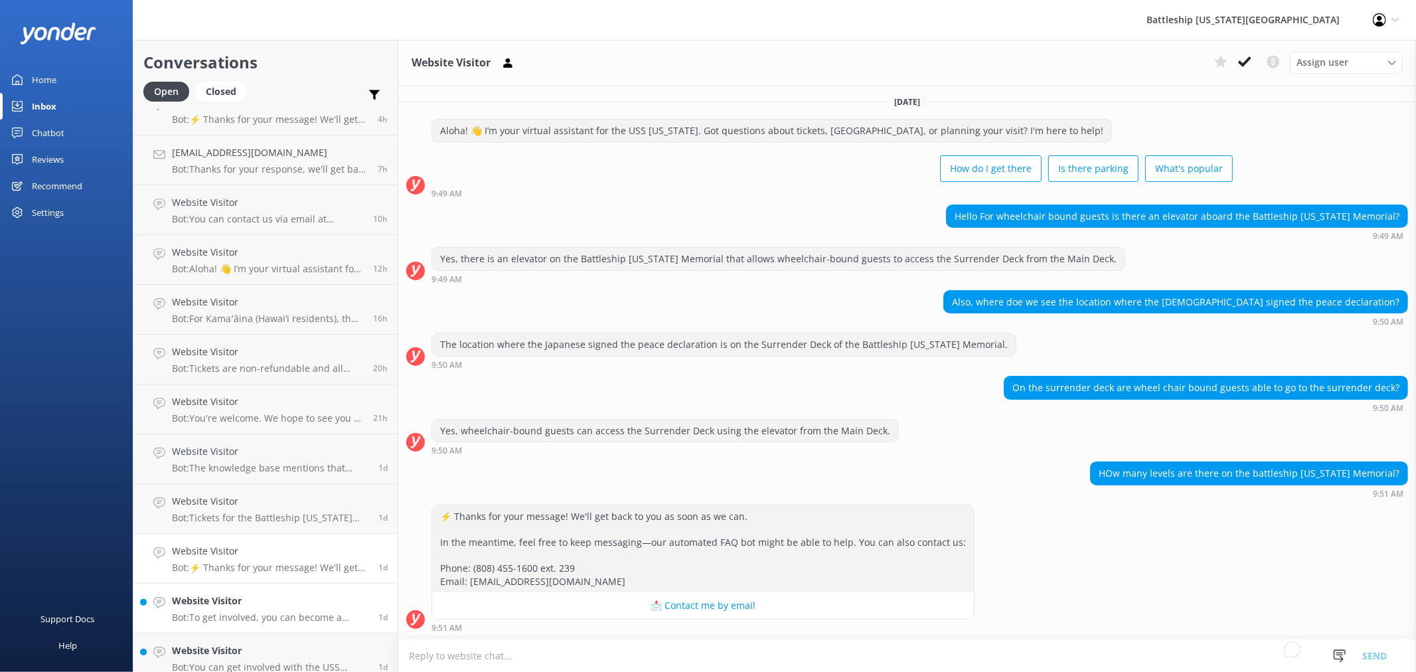
click at [269, 613] on p "Bot: To get involved, you can become a volunteer or a member: - To volunteer, c…" at bounding box center [270, 617] width 196 height 12
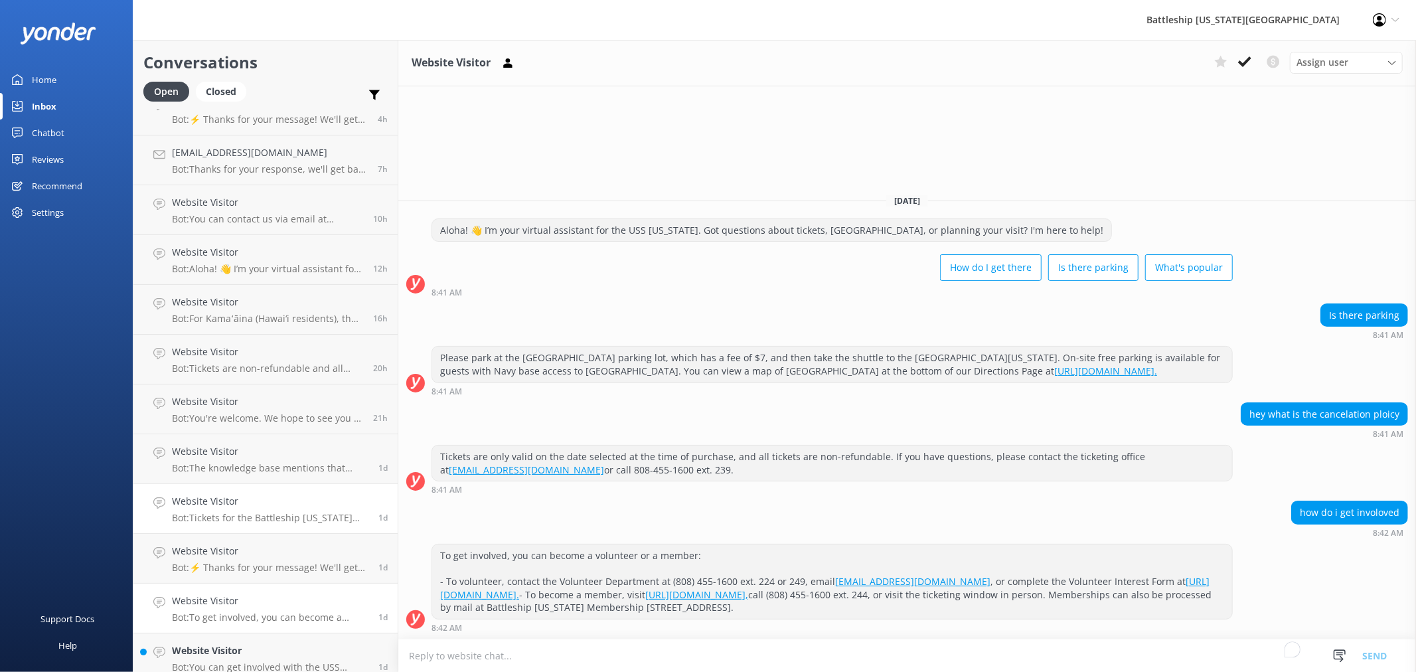
scroll to position [147, 0]
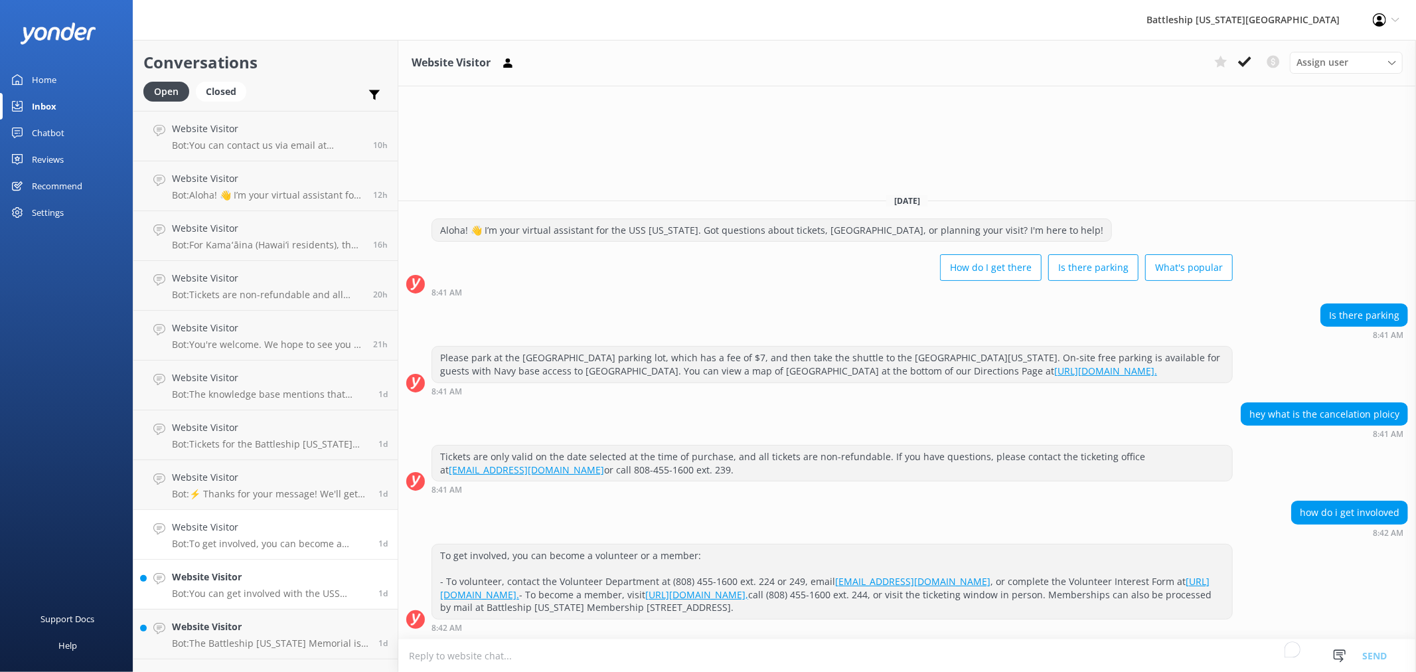
click at [264, 593] on p "Bot: You can get involved with the USS [US_STATE] Memorial Association by becom…" at bounding box center [270, 593] width 196 height 12
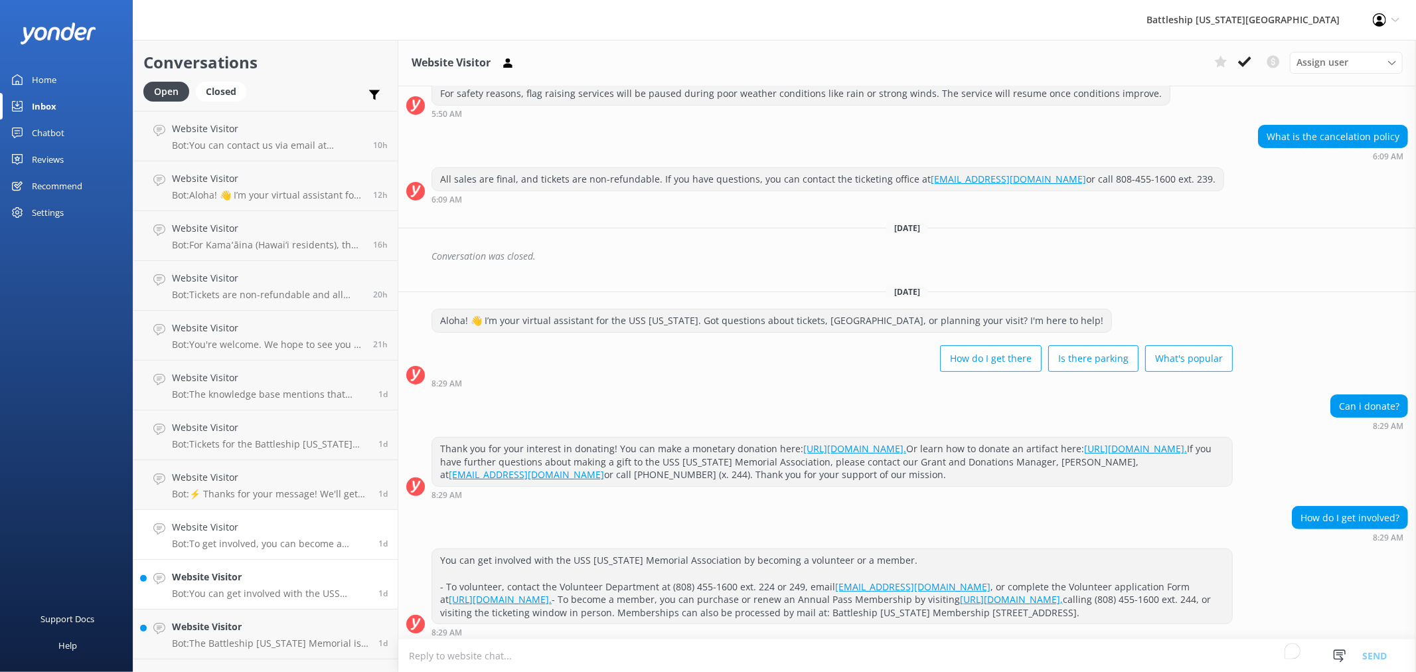
scroll to position [185, 0]
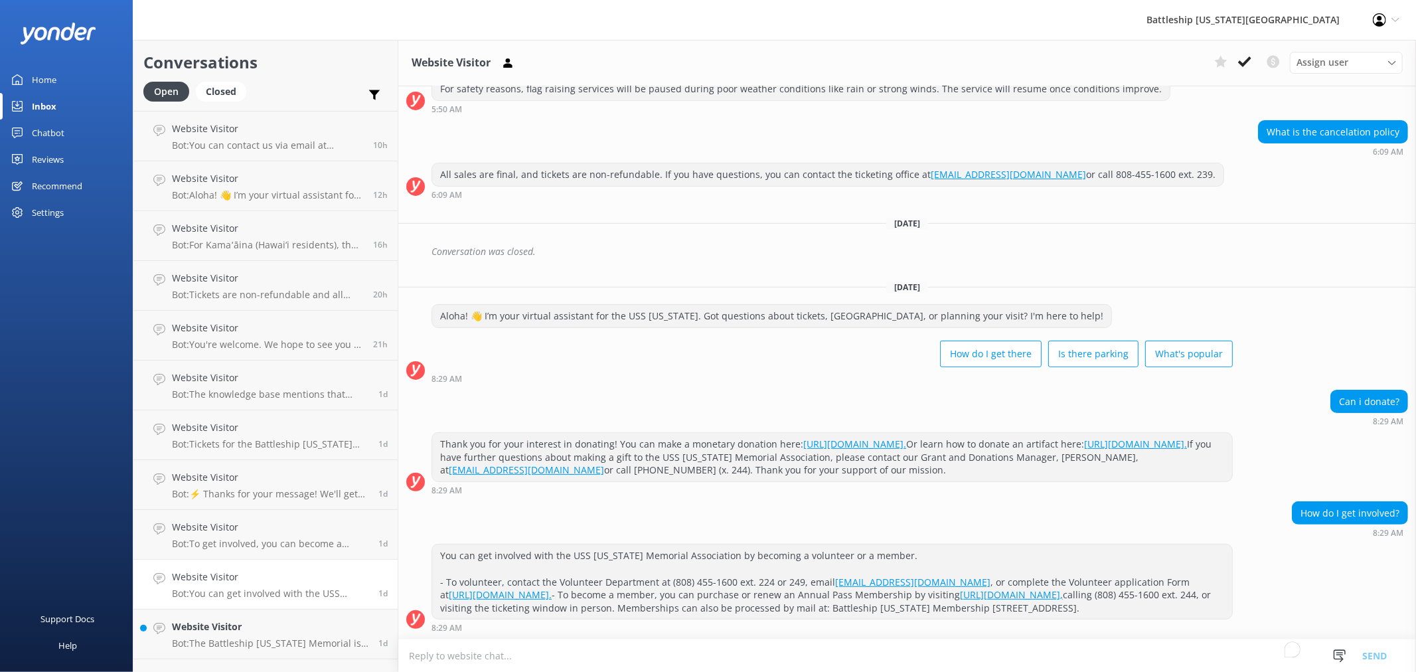
click at [228, 591] on p "Bot: You can get involved with the USS [US_STATE] Memorial Association by becom…" at bounding box center [270, 593] width 196 height 12
click at [228, 633] on h4 "Website Visitor" at bounding box center [270, 626] width 196 height 15
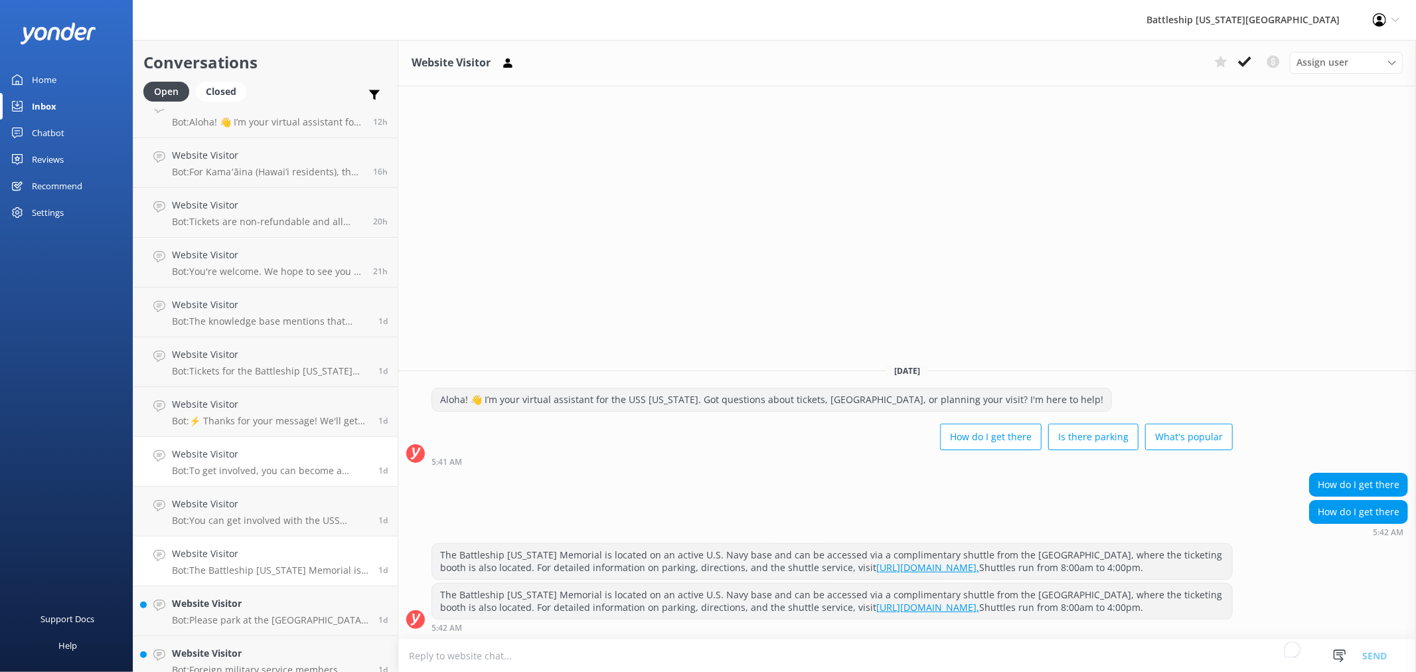
scroll to position [221, 0]
click at [257, 615] on p "Bot: Please park at the [GEOGRAPHIC_DATA] parking lot (with a fee of $7), then …" at bounding box center [270, 619] width 196 height 12
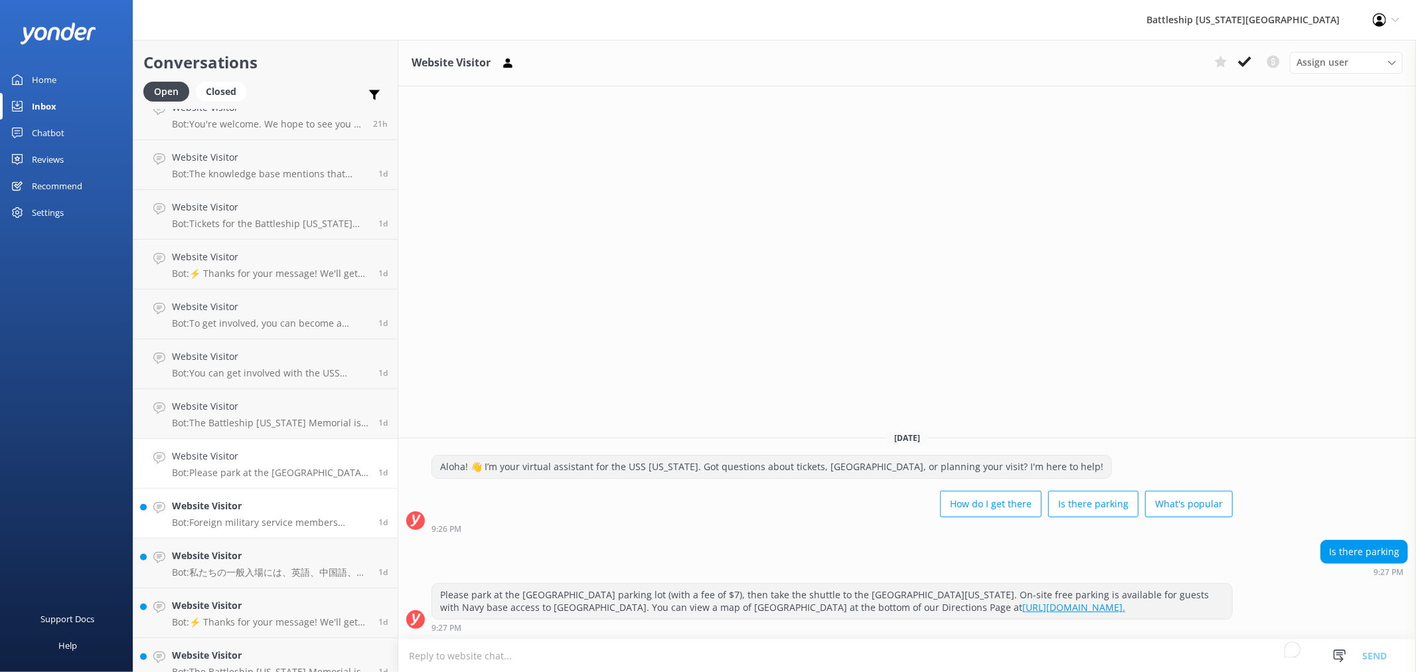
scroll to position [368, 0]
click at [290, 520] on p "Bot: Foreign military service members should coordinate through their military …" at bounding box center [270, 522] width 196 height 12
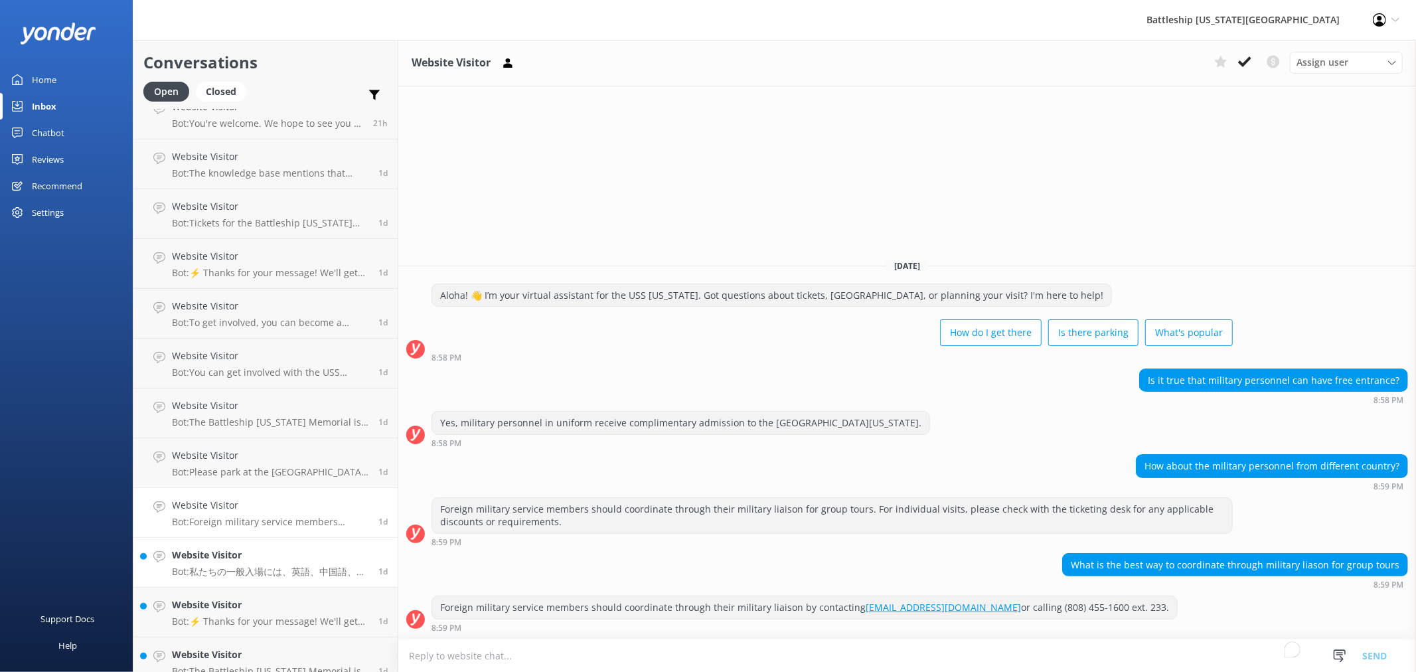
click at [250, 560] on h4 "Website Visitor" at bounding box center [270, 555] width 196 height 15
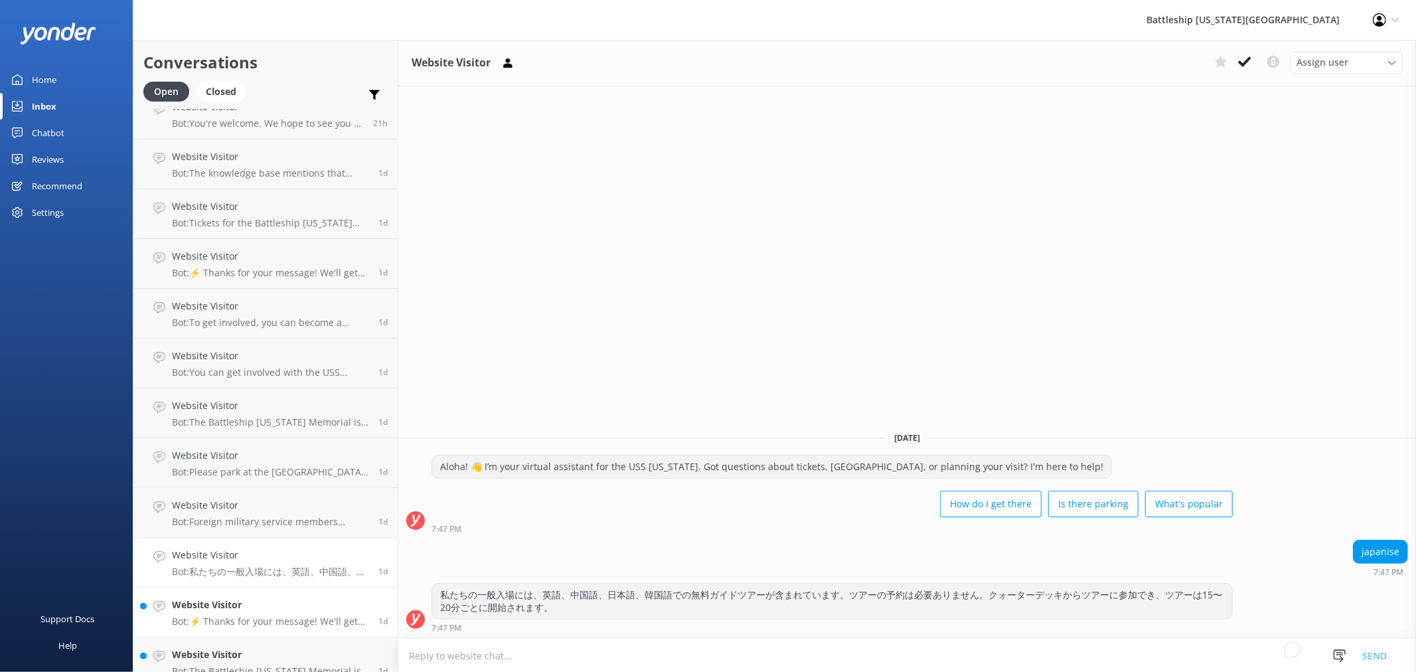
click at [236, 618] on p "Bot: ⚡ Thanks for your message! We'll get back to you as soon as we can. In the…" at bounding box center [270, 621] width 196 height 12
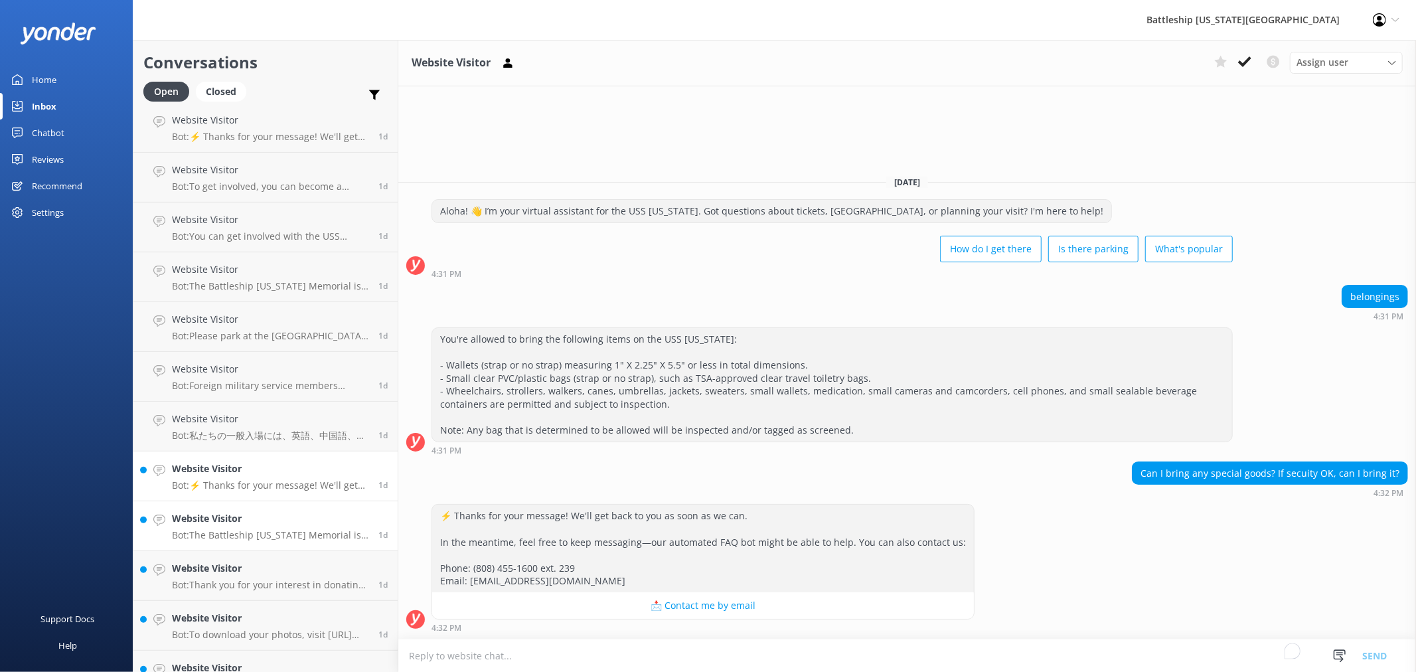
scroll to position [516, 0]
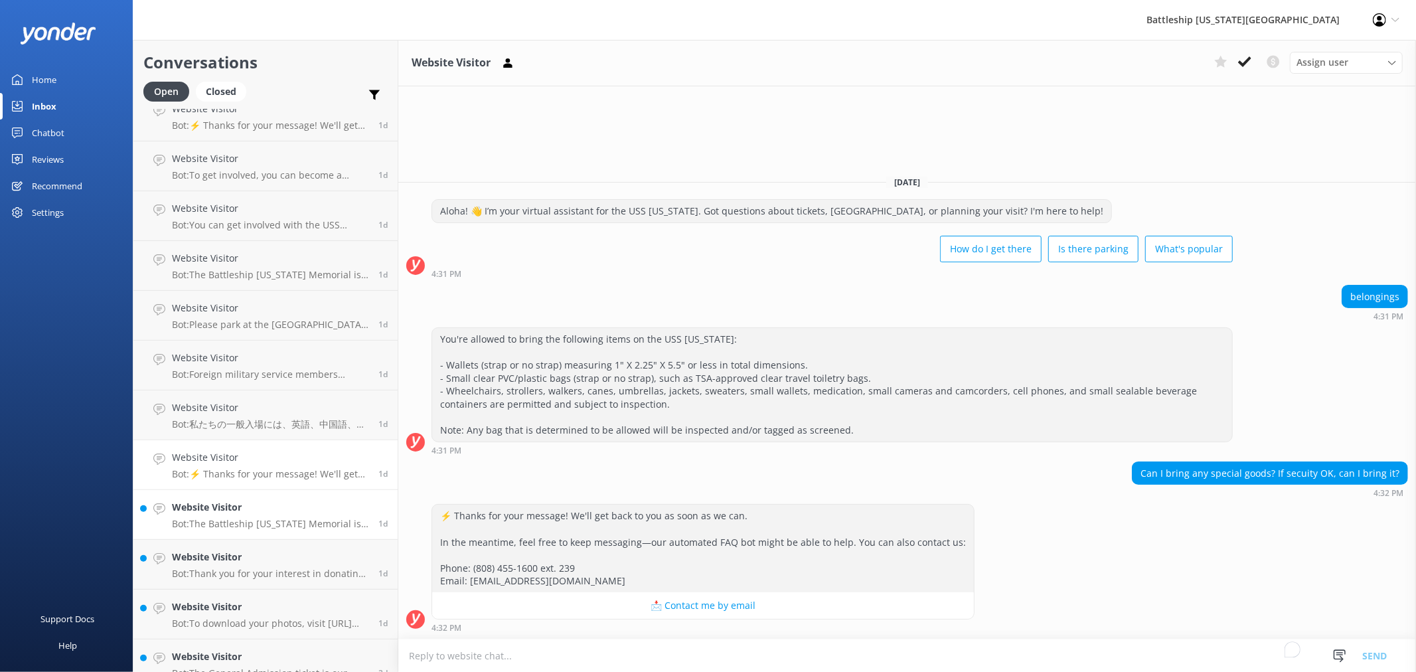
click at [262, 519] on p "Bot: The Battleship [US_STATE] Memorial is open daily from 8:00 a.m. to 4:00 p.…" at bounding box center [270, 524] width 196 height 12
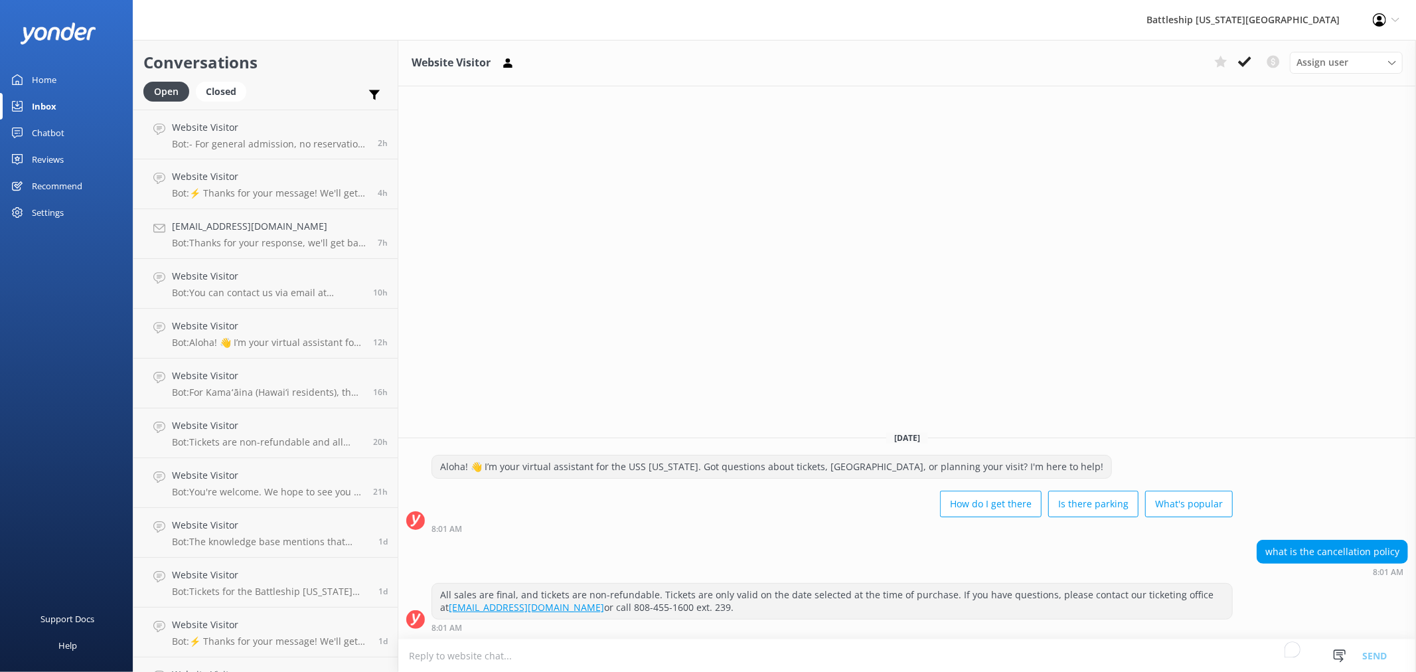
scroll to position [664, 0]
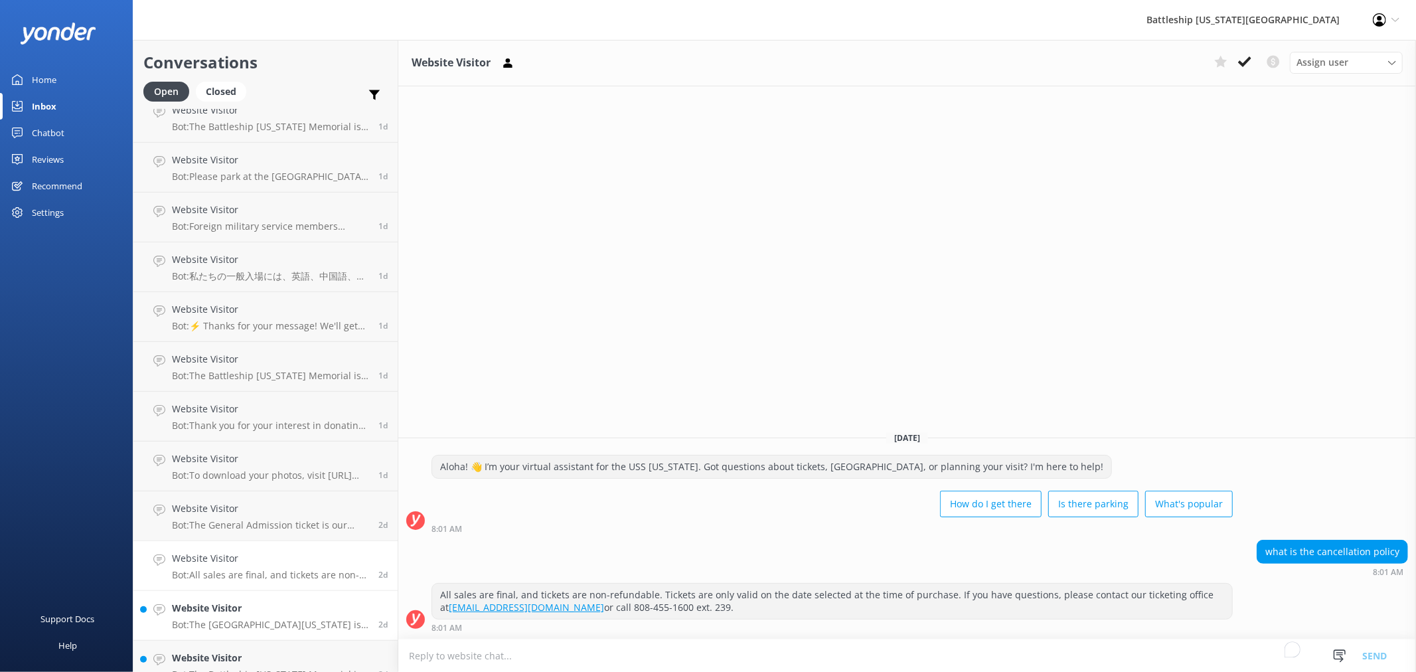
click at [222, 615] on h4 "Website Visitor" at bounding box center [270, 608] width 196 height 15
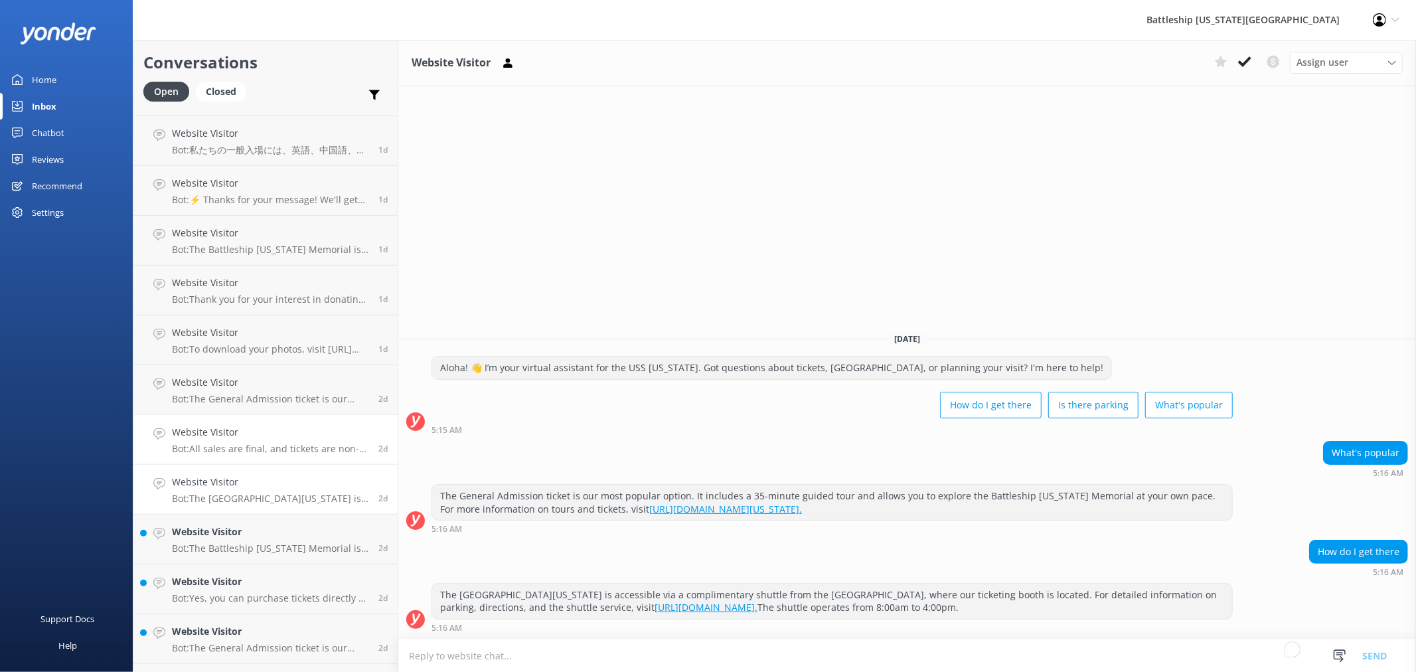
scroll to position [811, 0]
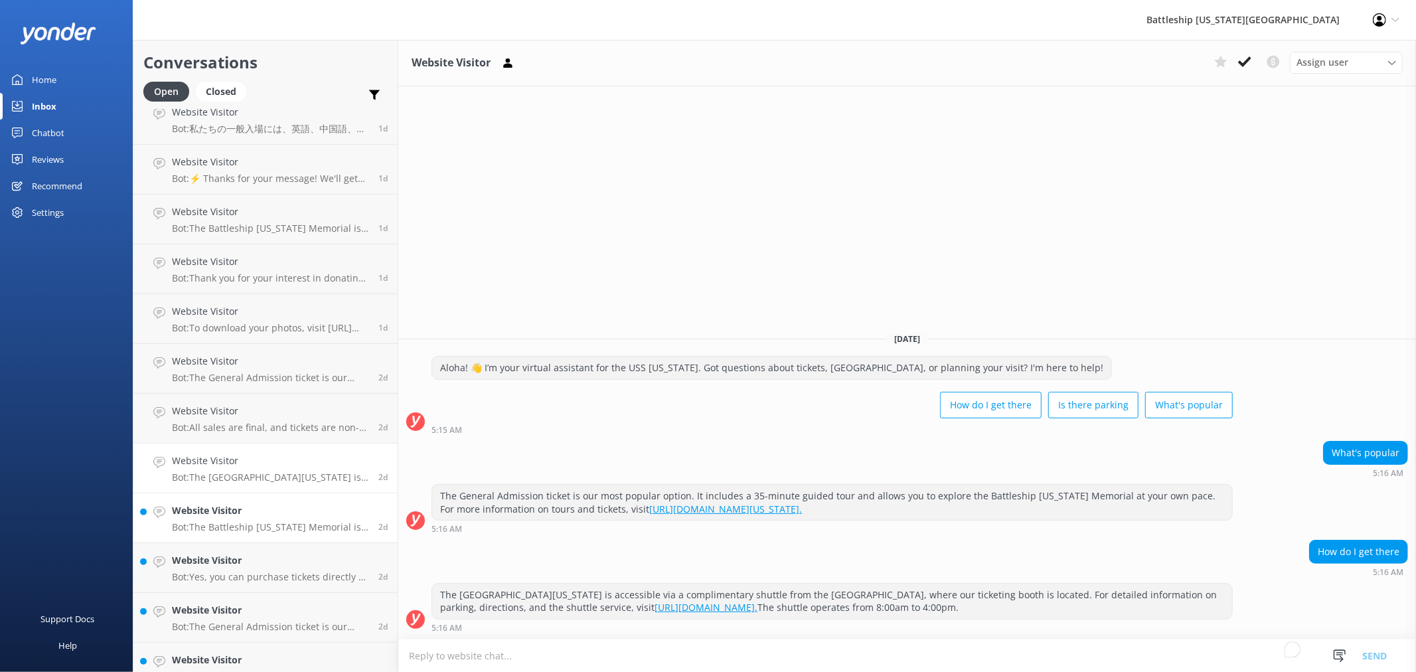
click at [283, 521] on p "Bot: The Battleship Missouri Memorial is located on an active U.S. Navy base an…" at bounding box center [270, 527] width 196 height 12
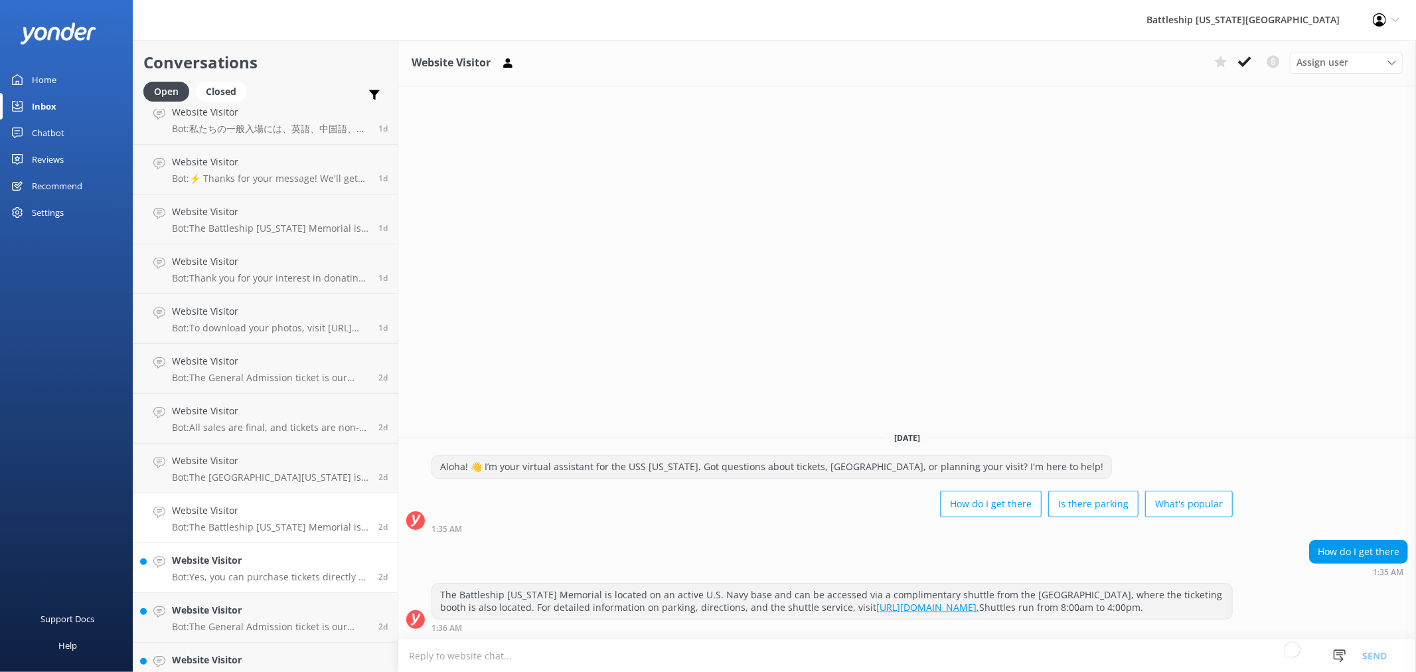
click at [254, 563] on h4 "Website Visitor" at bounding box center [270, 560] width 196 height 15
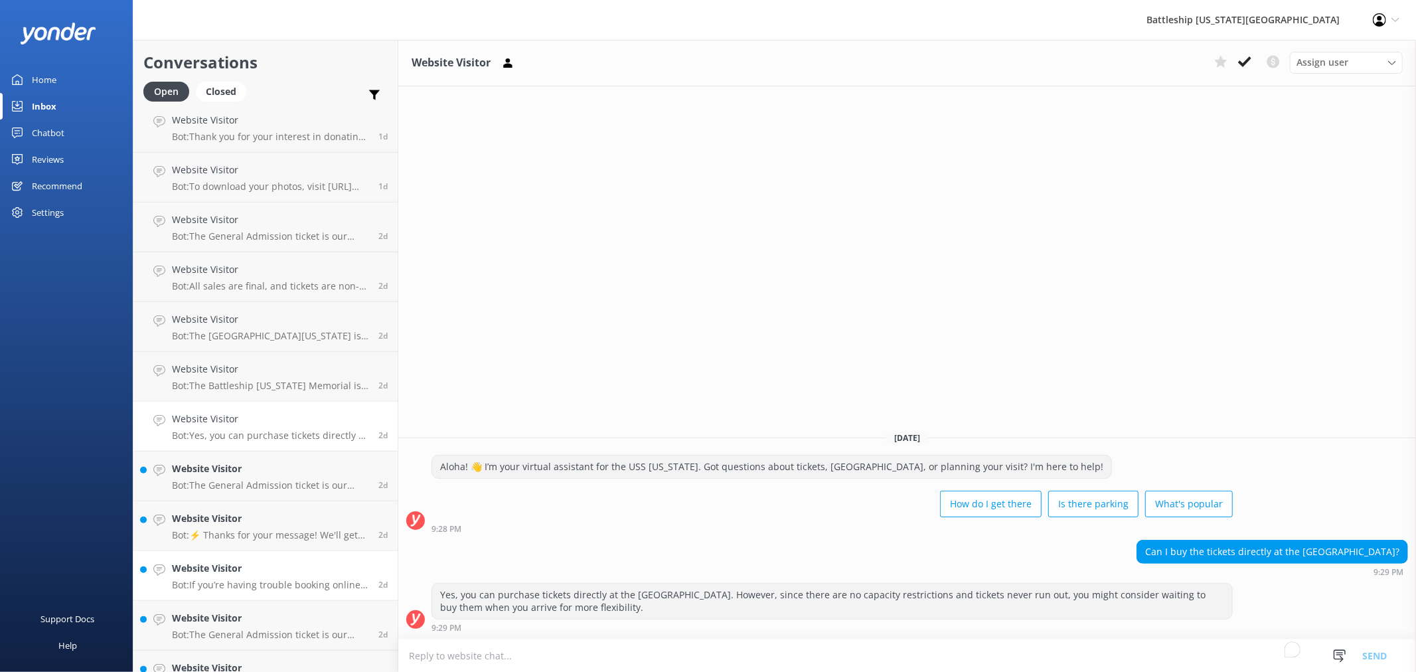
scroll to position [958, 0]
click at [237, 469] on h4 "Website Visitor" at bounding box center [270, 462] width 196 height 15
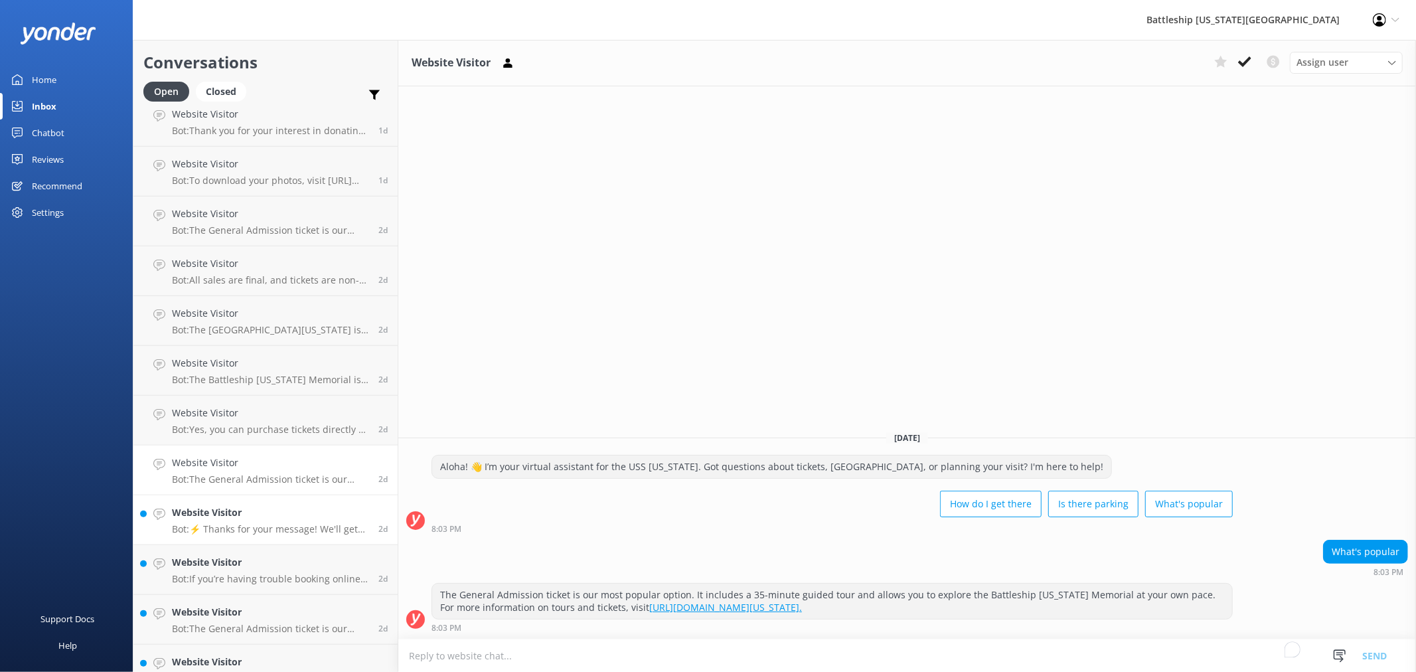
click at [307, 516] on h4 "Website Visitor" at bounding box center [270, 512] width 196 height 15
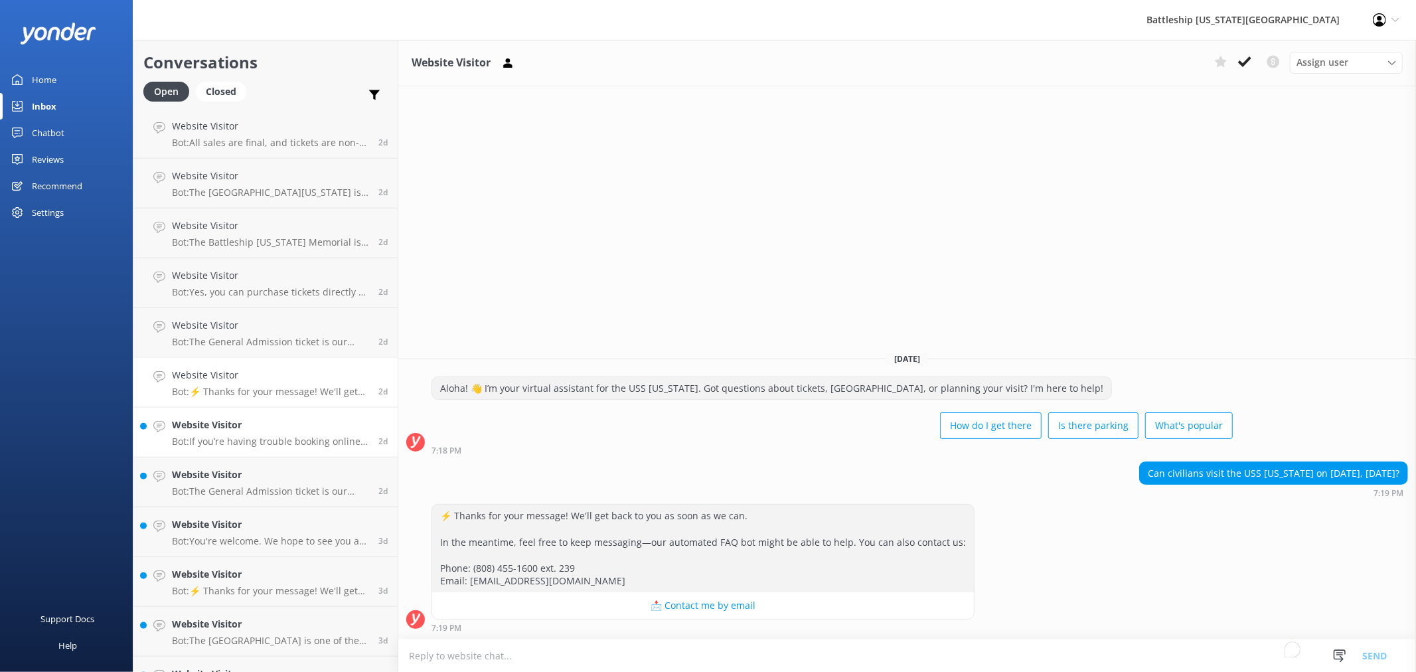
scroll to position [1106, 0]
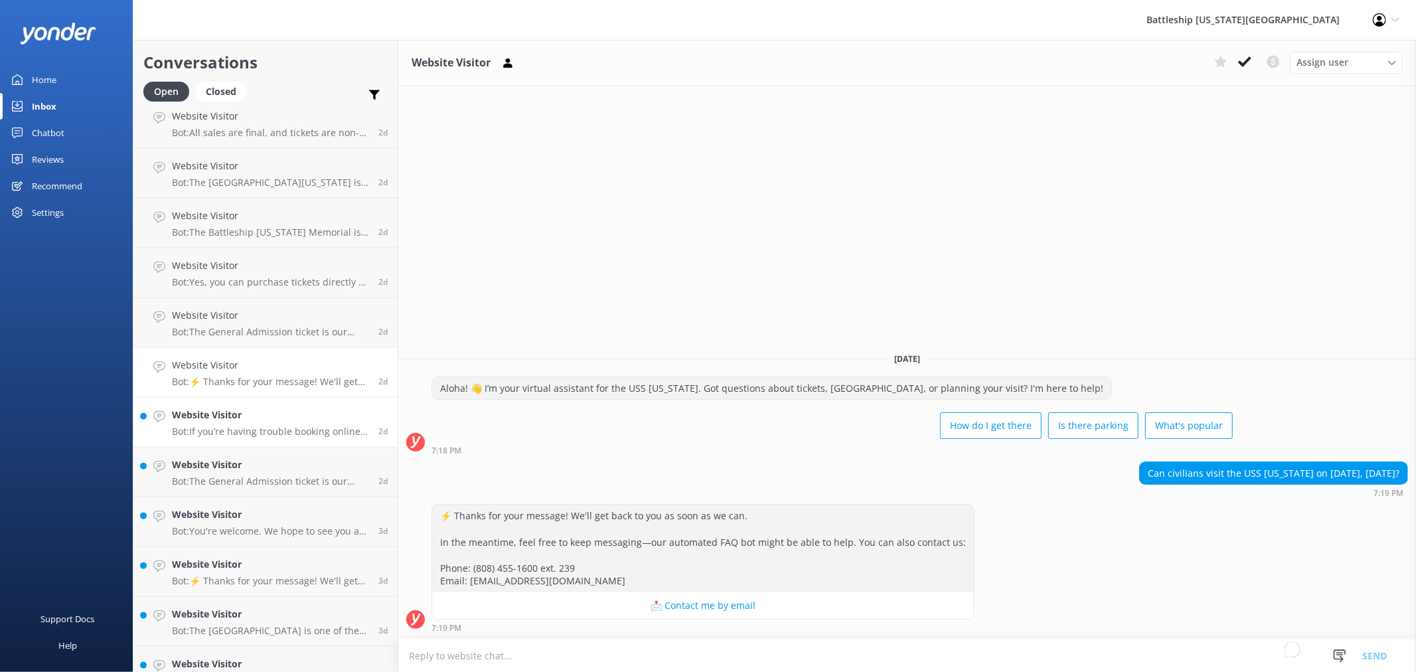
click at [208, 421] on h4 "Website Visitor" at bounding box center [270, 415] width 196 height 15
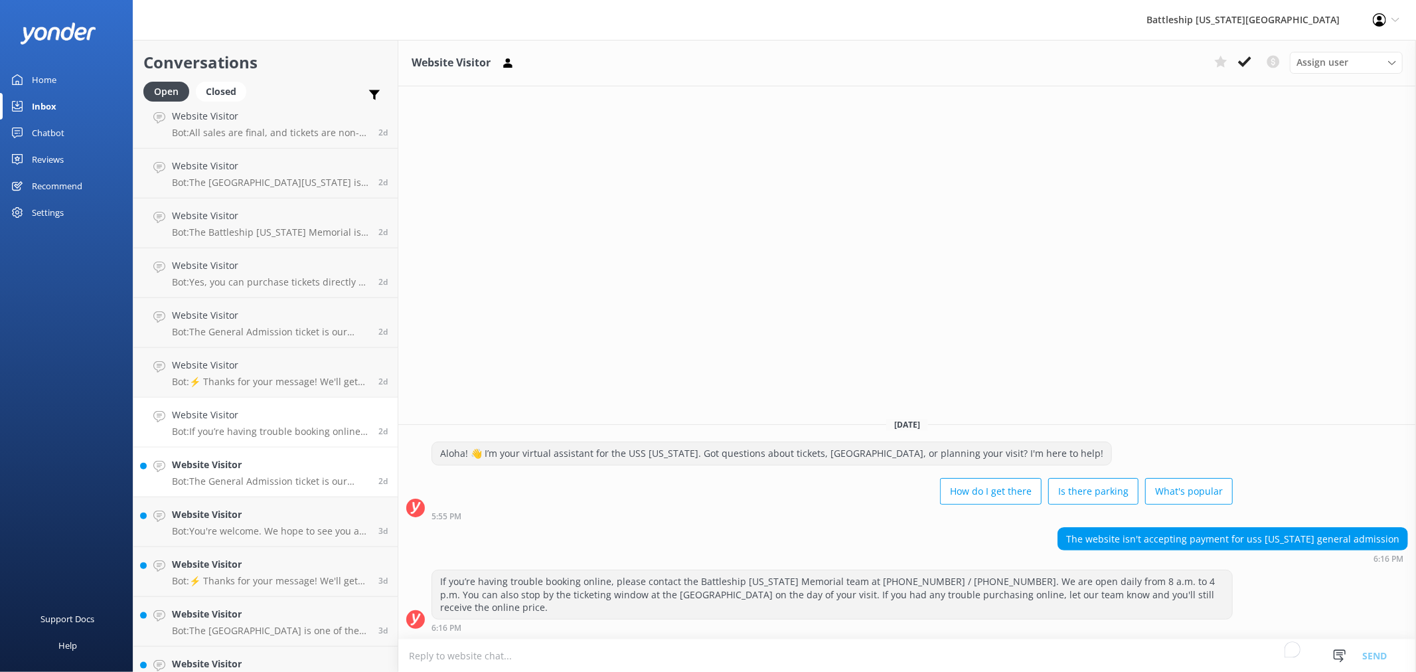
click at [239, 473] on div "Website Visitor Bot: The General Admission ticket is our most popular option. I…" at bounding box center [270, 471] width 196 height 29
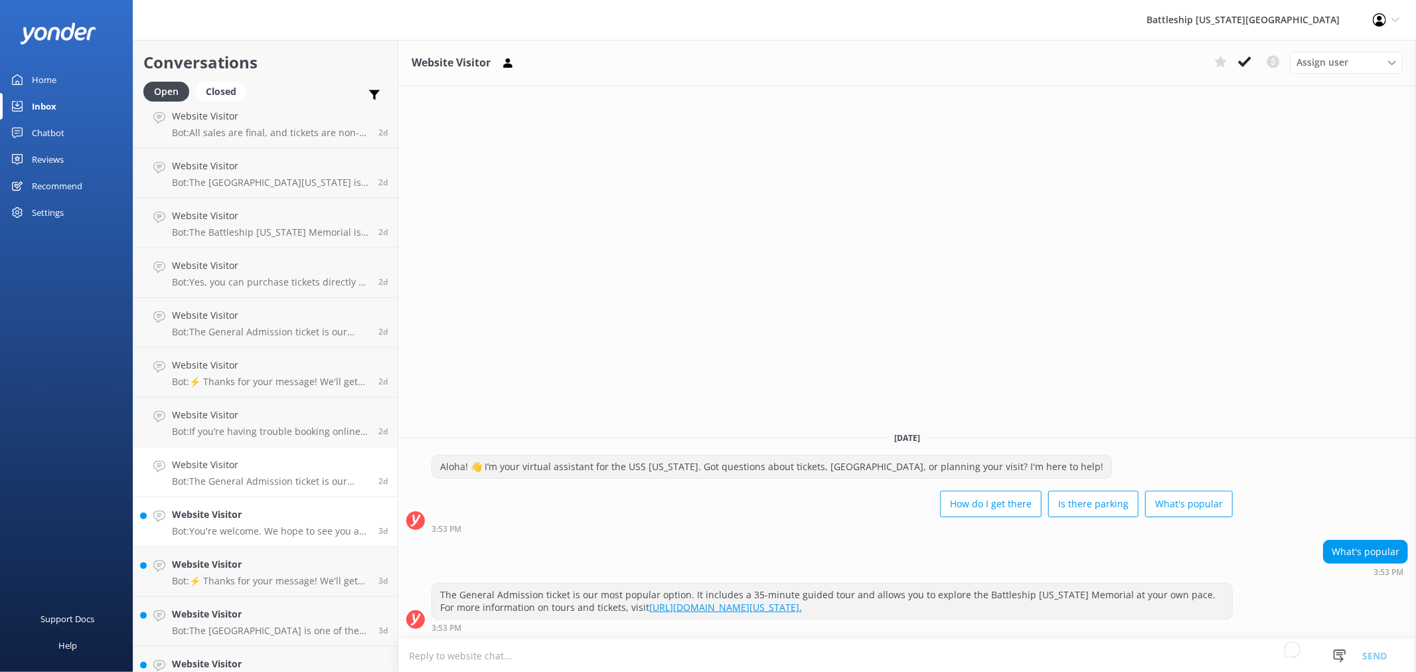
click at [271, 516] on h4 "Website Visitor" at bounding box center [270, 514] width 196 height 15
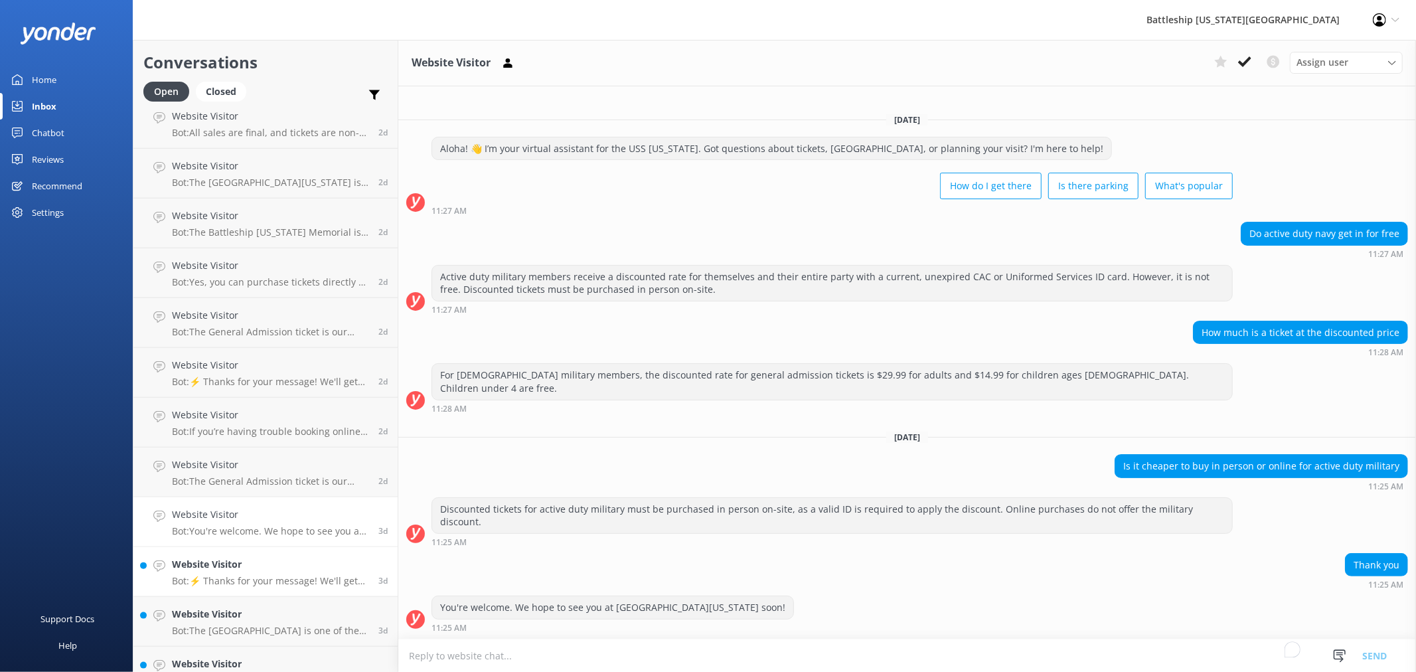
click at [228, 575] on p "Bot: ⚡ Thanks for your message! We'll get back to you as soon as we can. In the…" at bounding box center [270, 581] width 196 height 12
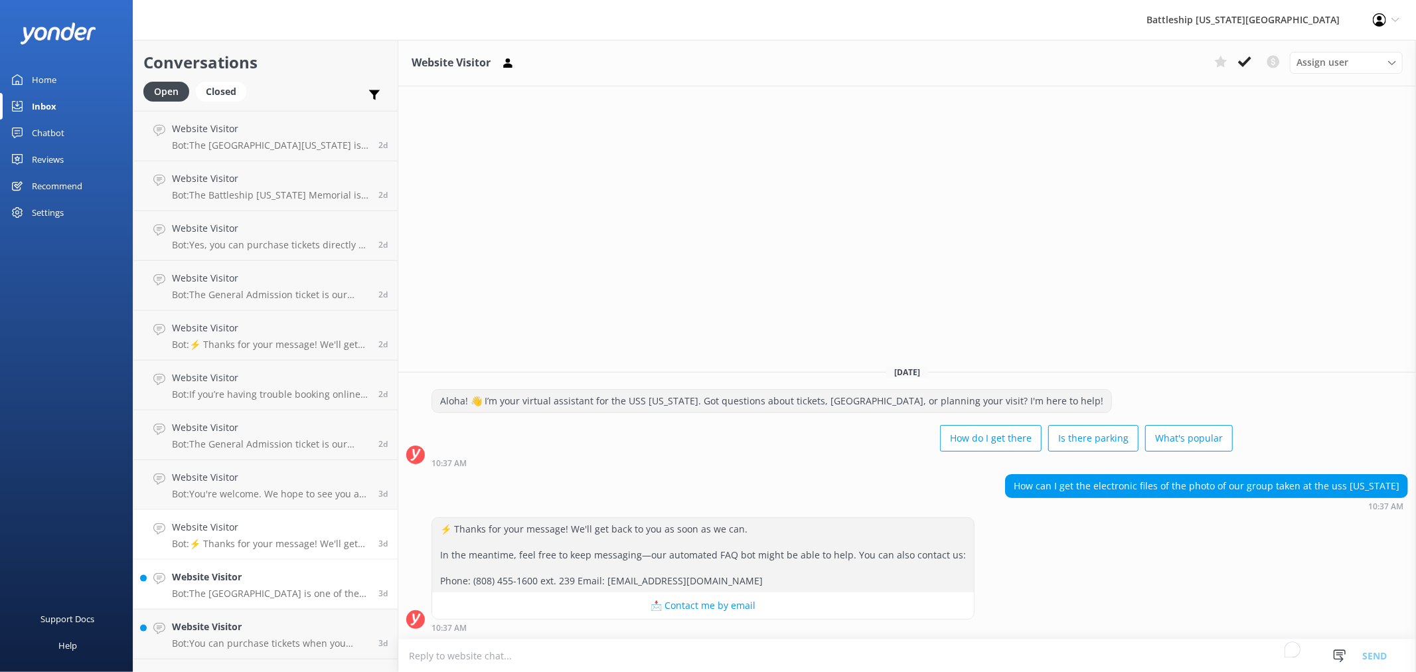
scroll to position [1180, 0]
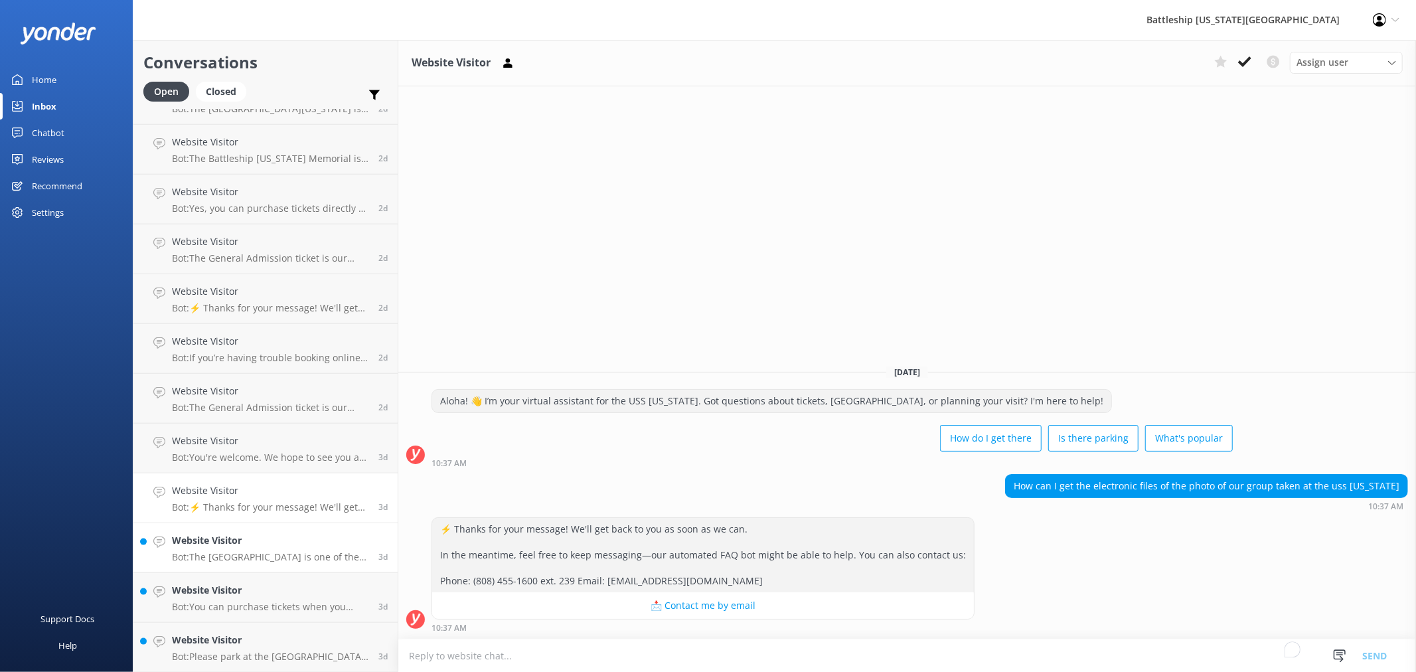
click at [248, 551] on p "Bot: The Pearl Harbor Aviation Museum is one of the historic sites at Pearl Har…" at bounding box center [270, 557] width 196 height 12
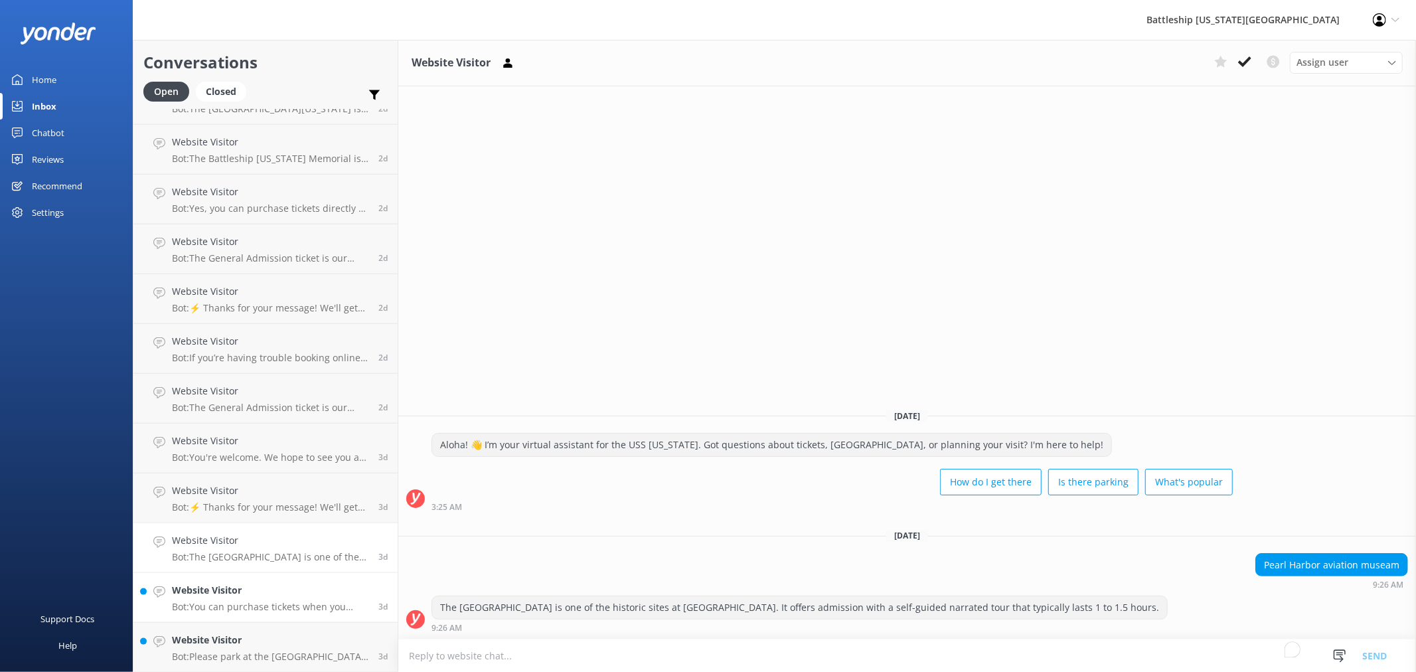
click at [266, 601] on p "Bot: You can purchase tickets when you arrive, as there are no capacity restric…" at bounding box center [270, 607] width 196 height 12
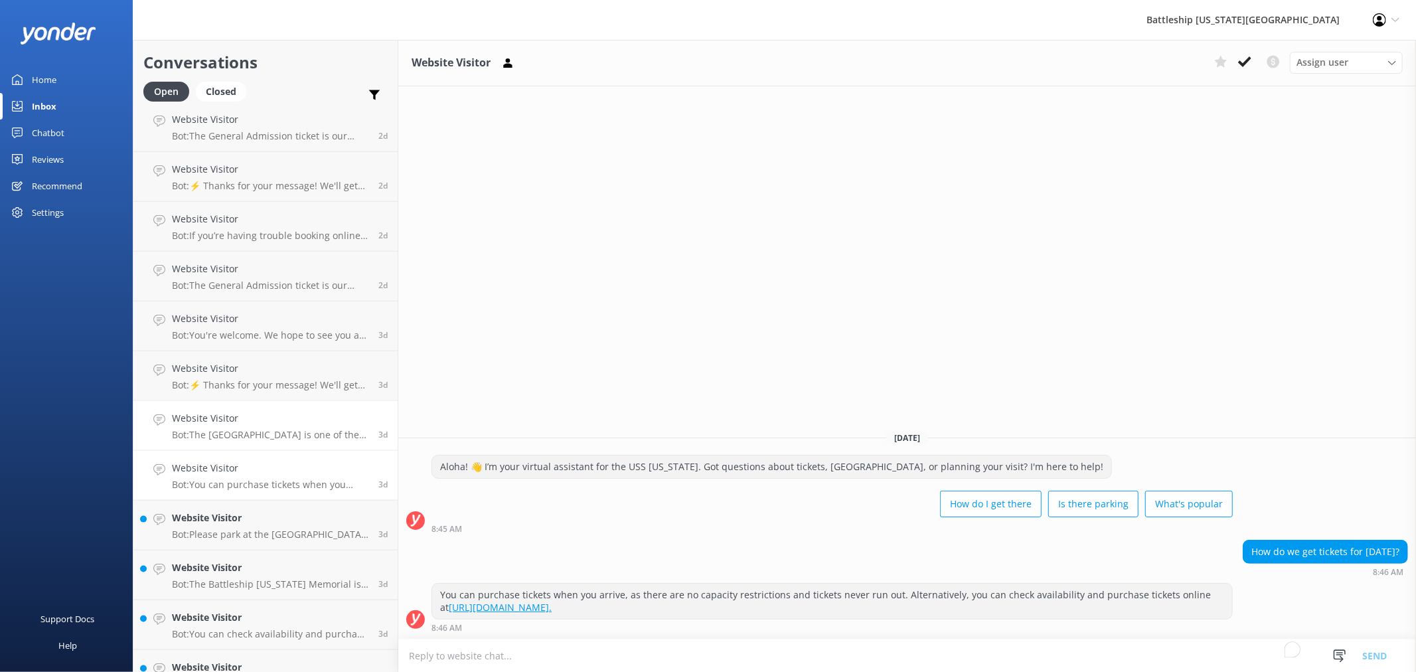
scroll to position [1328, 0]
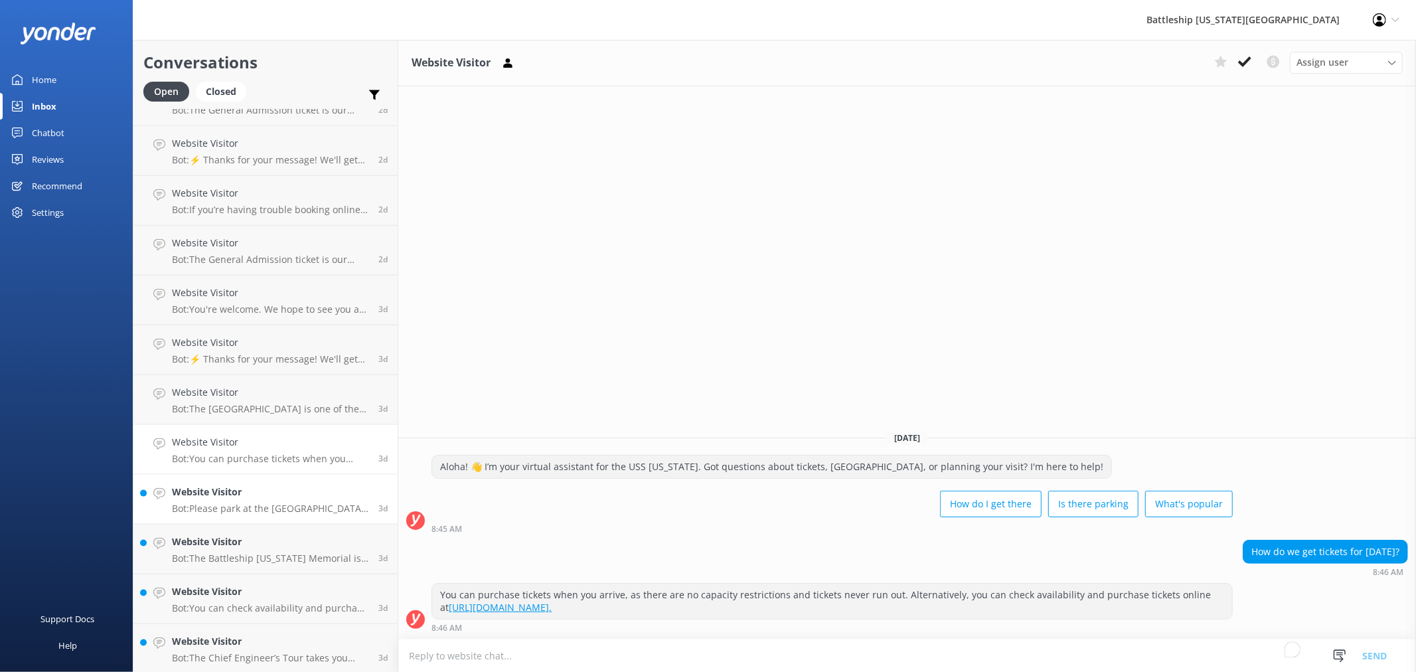
click at [279, 505] on p "Bot: Please park at the Pearl Harbor Visitor Center parking lot, which has a fe…" at bounding box center [270, 508] width 196 height 12
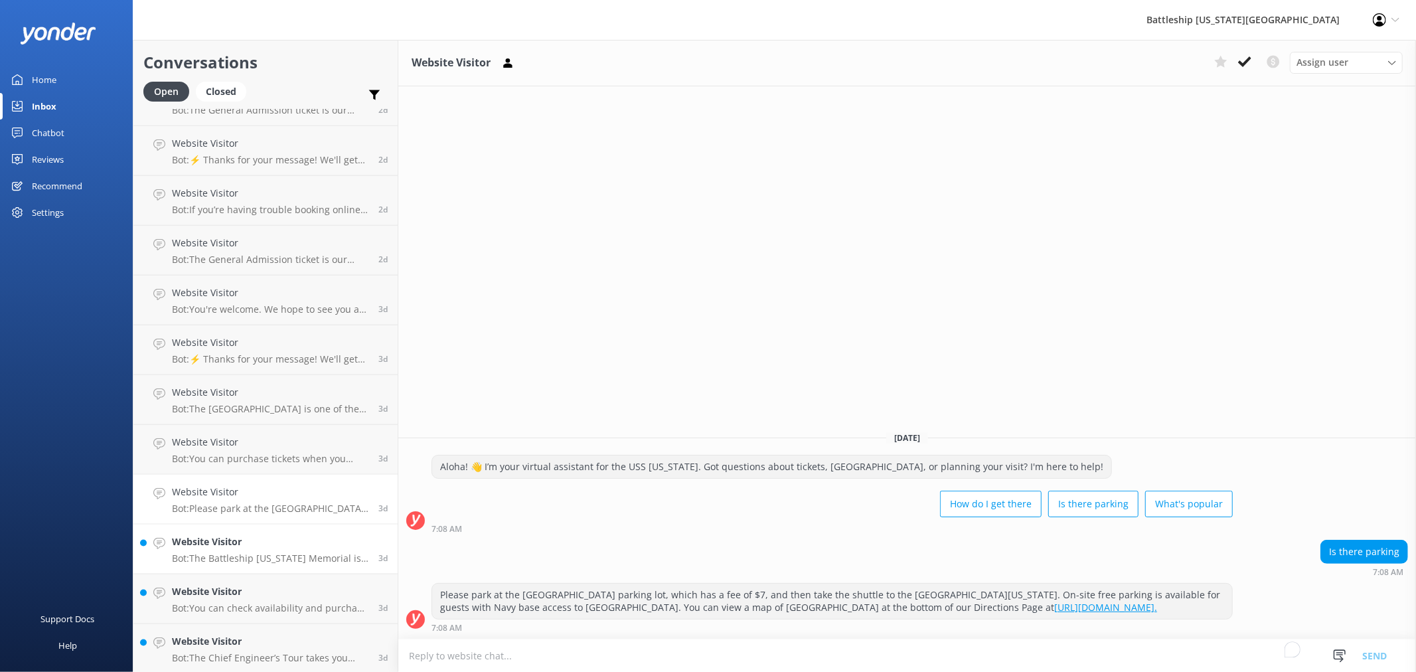
click at [269, 548] on h4 "Website Visitor" at bounding box center [270, 541] width 196 height 15
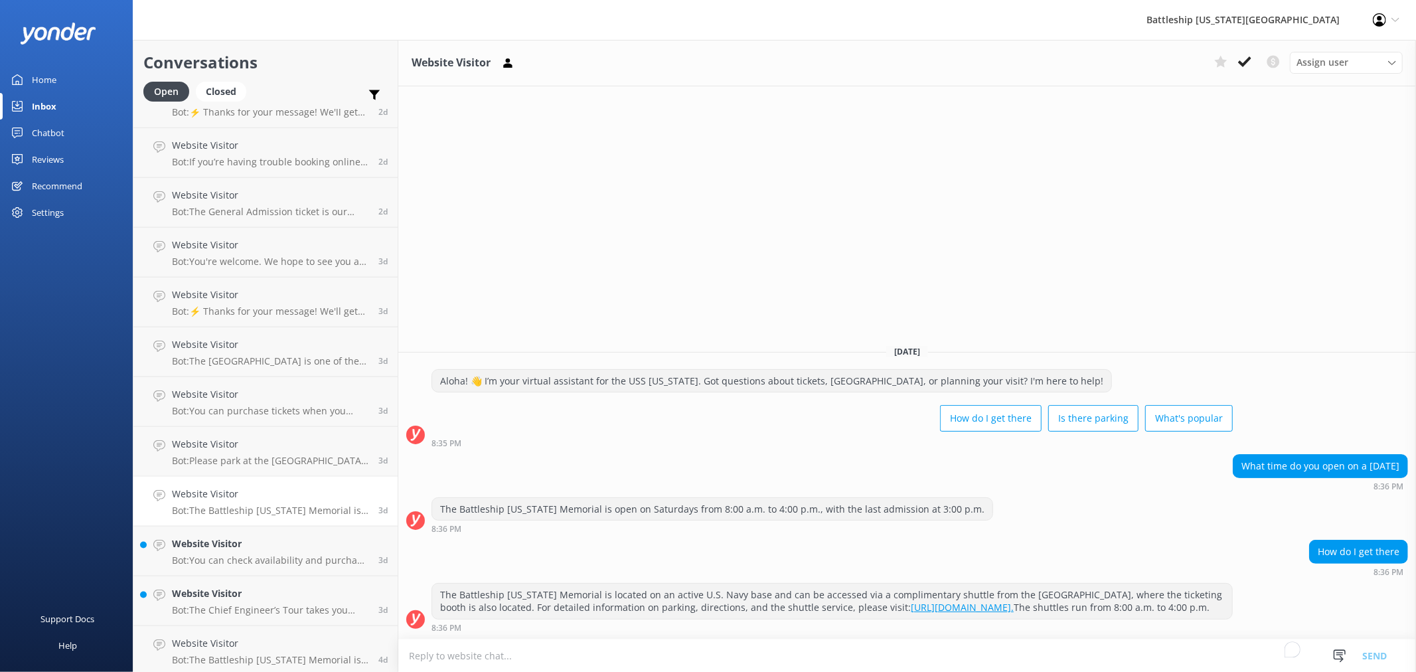
scroll to position [1401, 0]
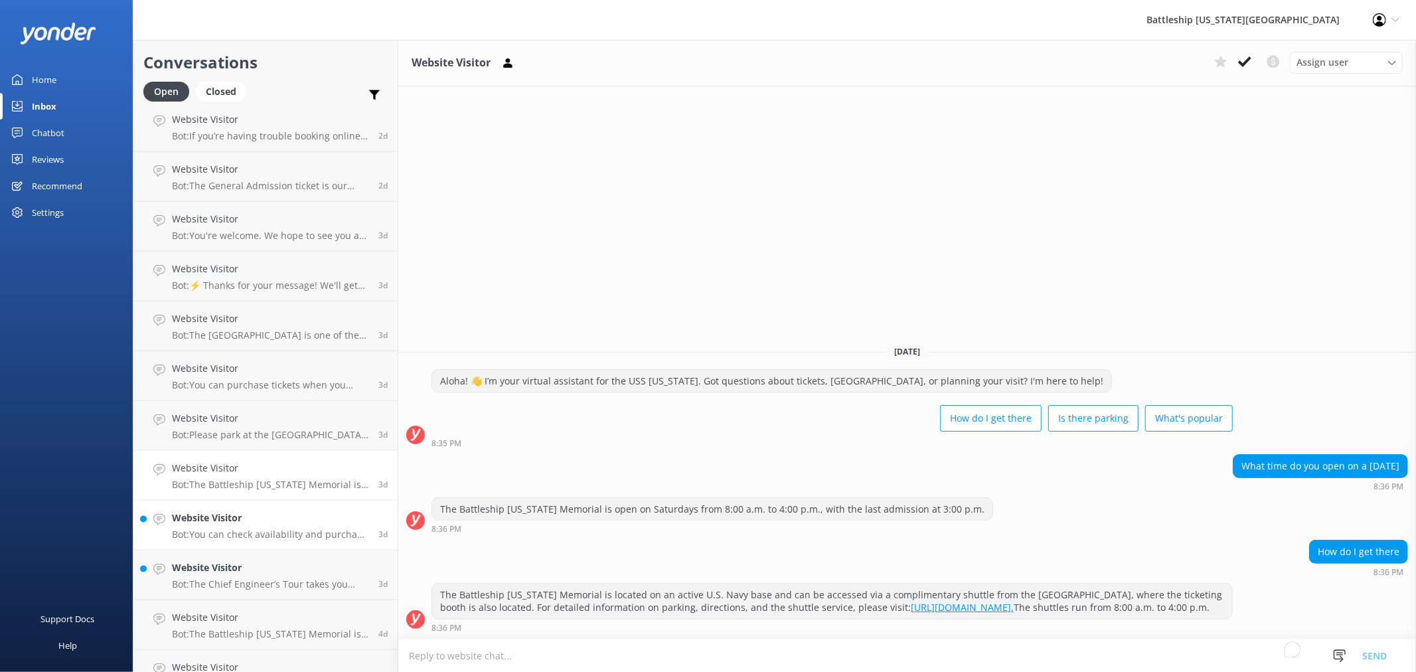
click at [260, 529] on p "Bot: You can check availability and purchase Captain's Tour tickets online at h…" at bounding box center [270, 534] width 196 height 12
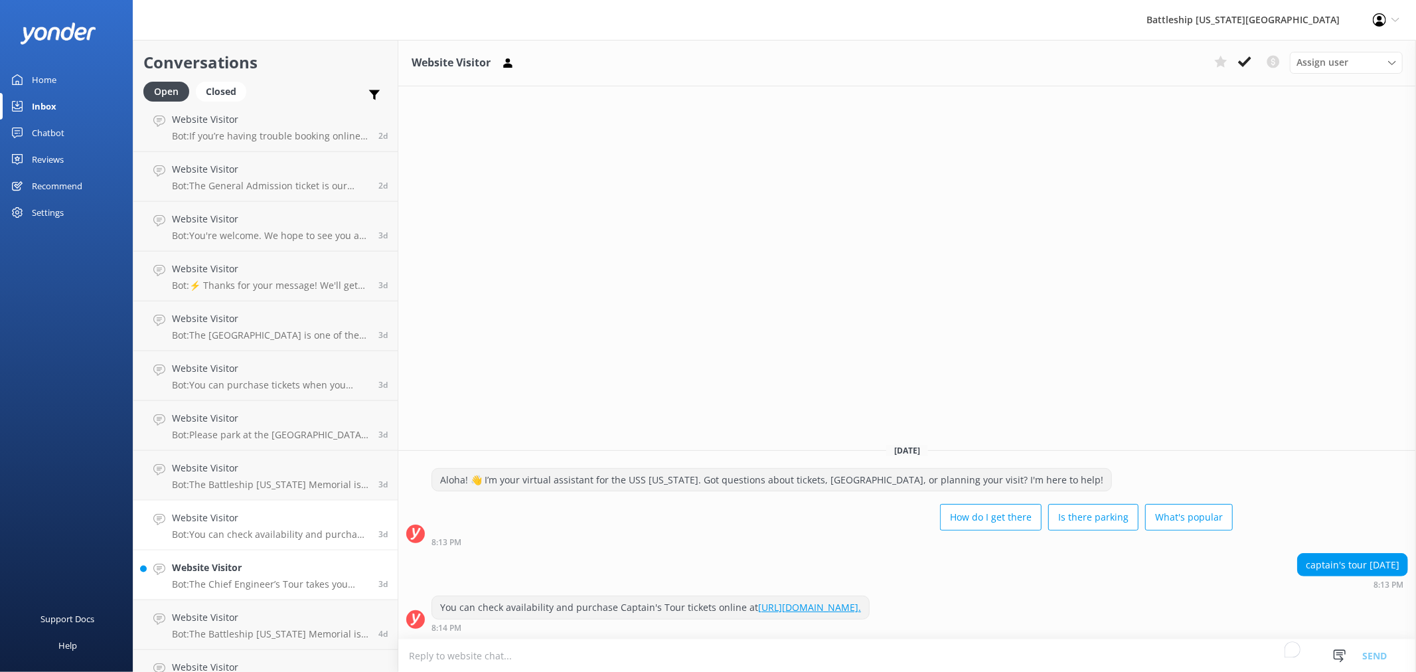
click at [266, 596] on link "Website Visitor Bot: The Chief Engineer’s Tour takes you deep into the power an…" at bounding box center [265, 575] width 264 height 50
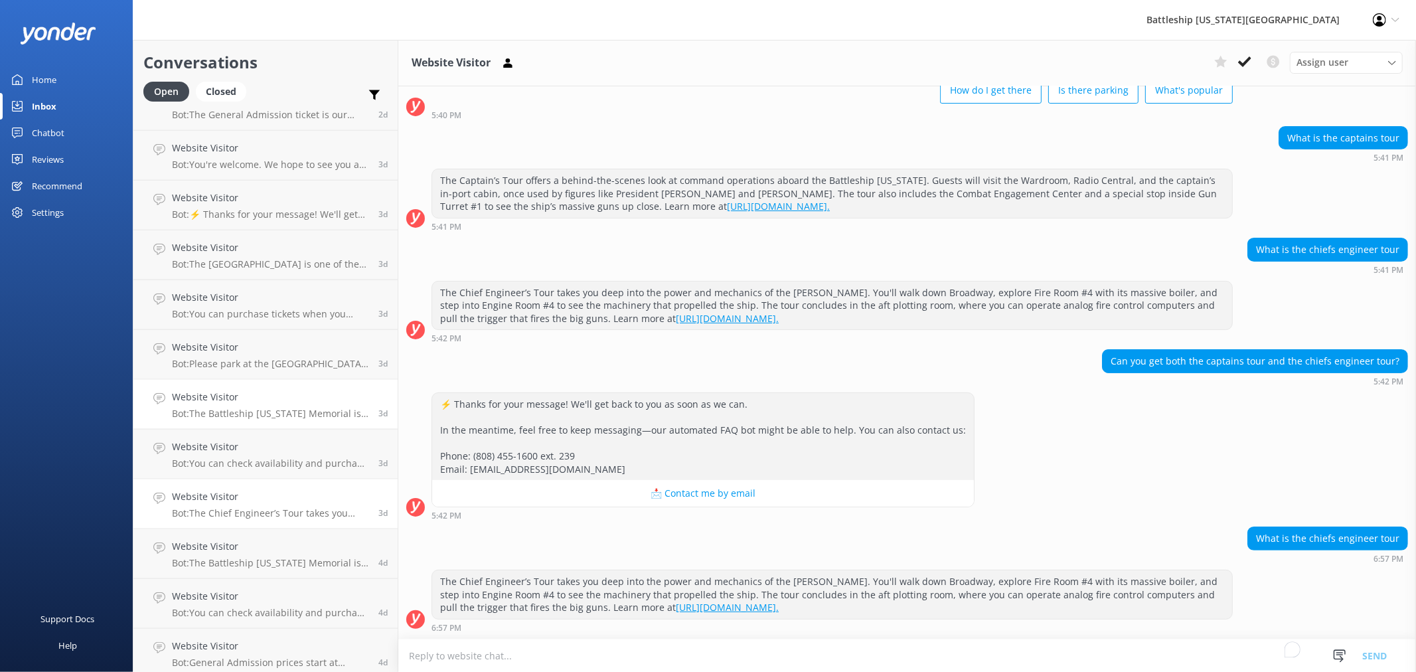
scroll to position [1549, 0]
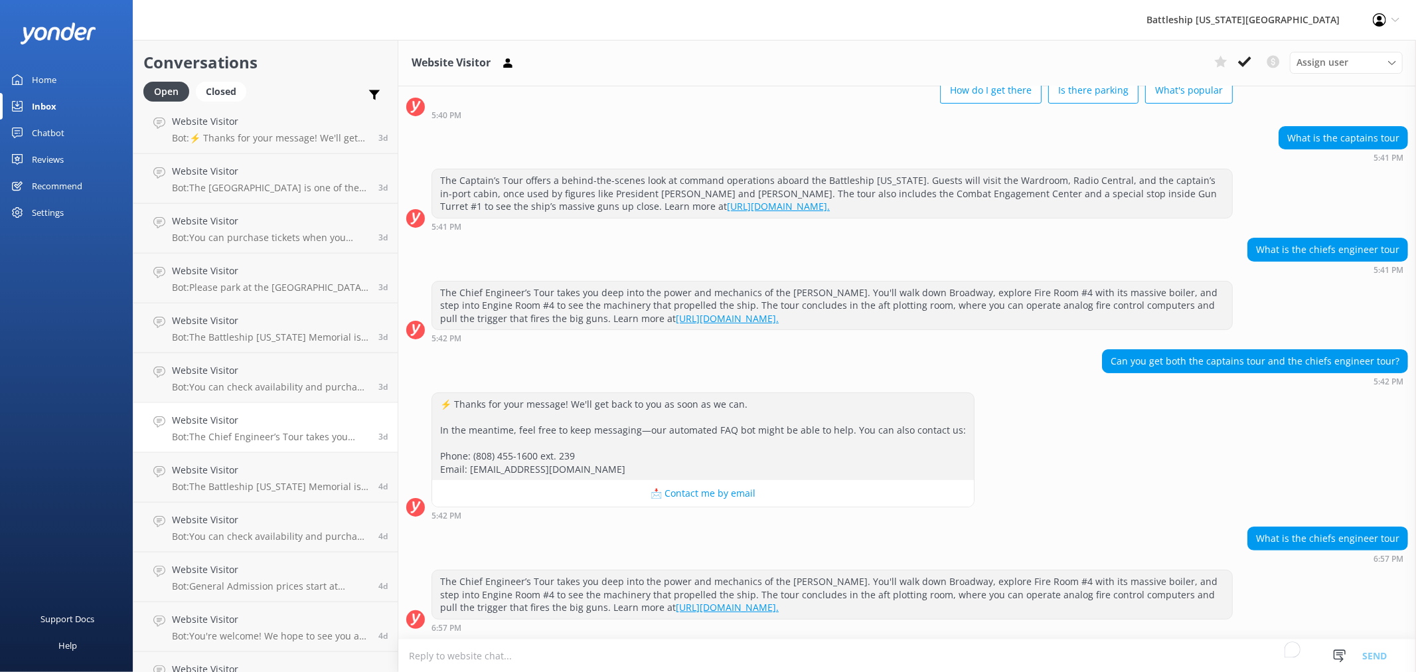
click at [42, 95] on div "Inbox" at bounding box center [44, 106] width 25 height 27
